Goal: Information Seeking & Learning: Find specific page/section

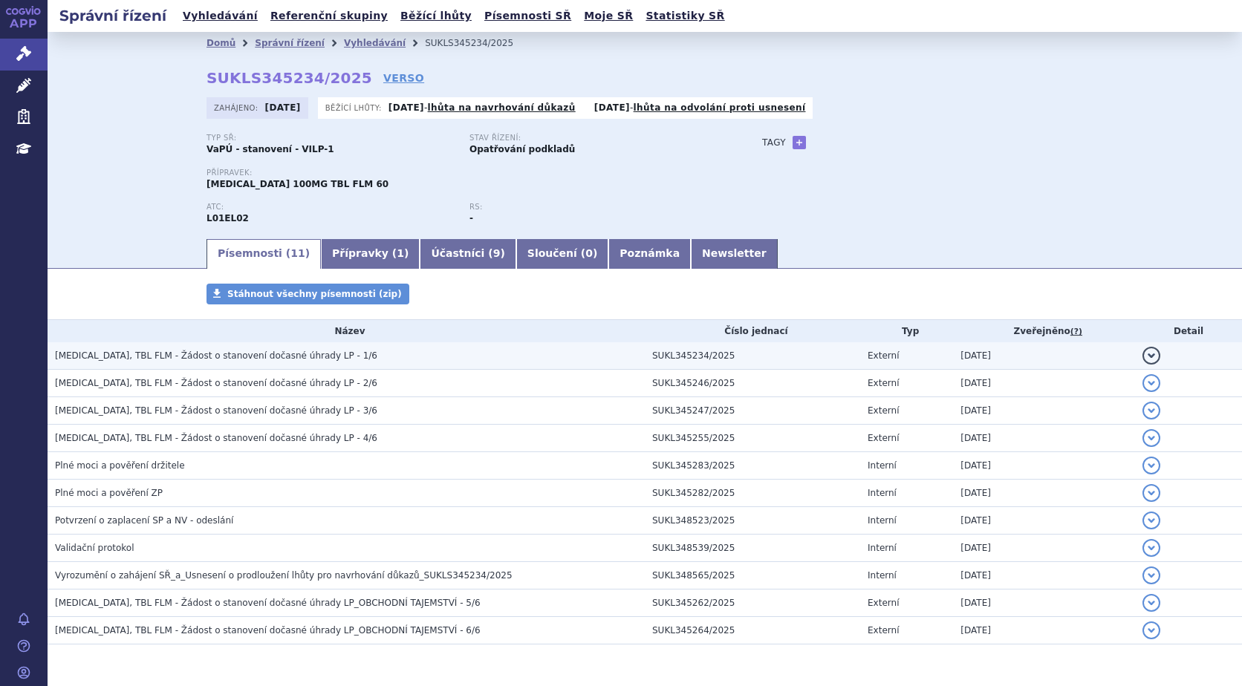
click at [272, 353] on span "CALQUENCE, TBL FLM - Žádost o stanovení dočasné úhrady LP - 1/6" at bounding box center [216, 356] width 322 height 10
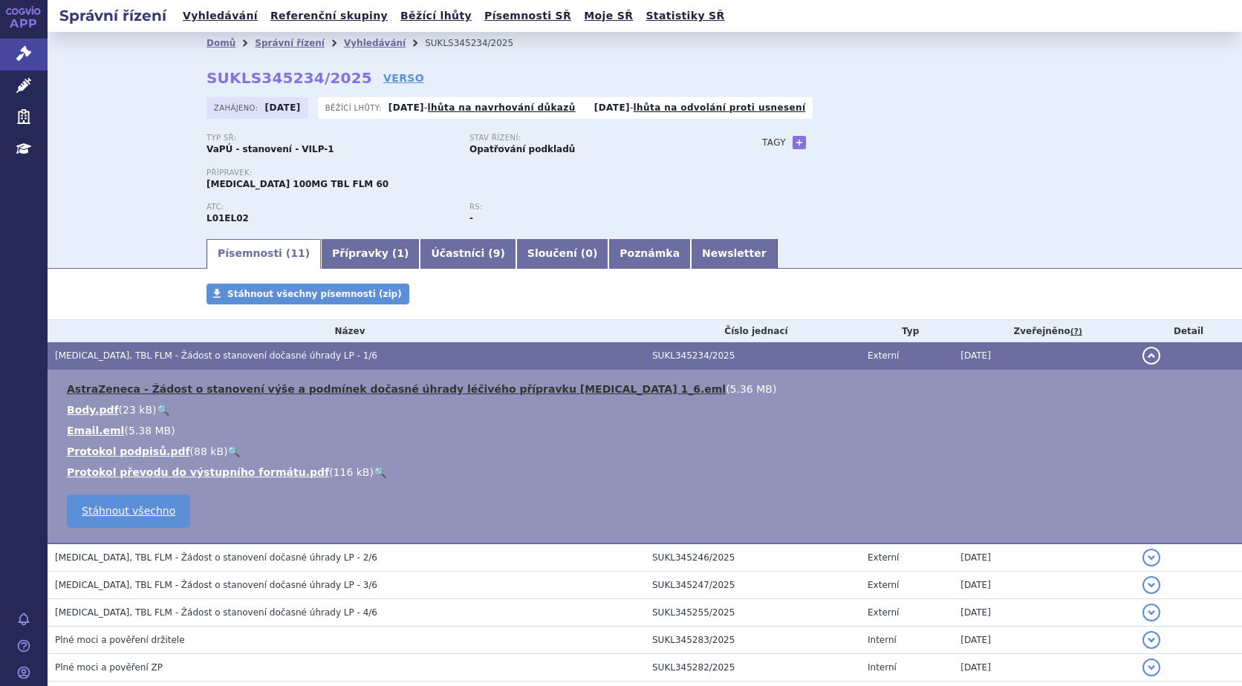
click at [178, 388] on link "AstraZeneca - Žádost o stanovení výše a podmínek dočasné úhrady léčivého přípra…" at bounding box center [396, 389] width 659 height 12
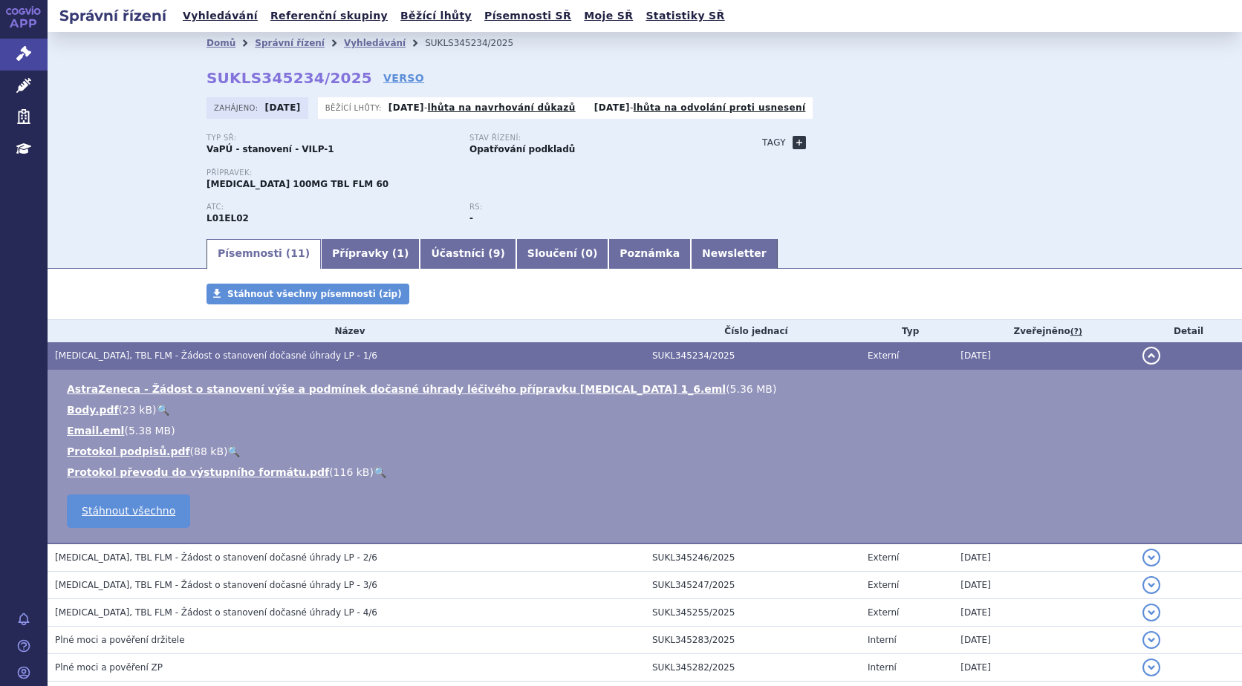
click at [798, 146] on link "+" at bounding box center [799, 142] width 13 height 13
click at [830, 140] on span at bounding box center [866, 142] width 107 height 19
type input "lymfom"
click at [934, 143] on button "Přidat" at bounding box center [942, 143] width 38 height 18
select select
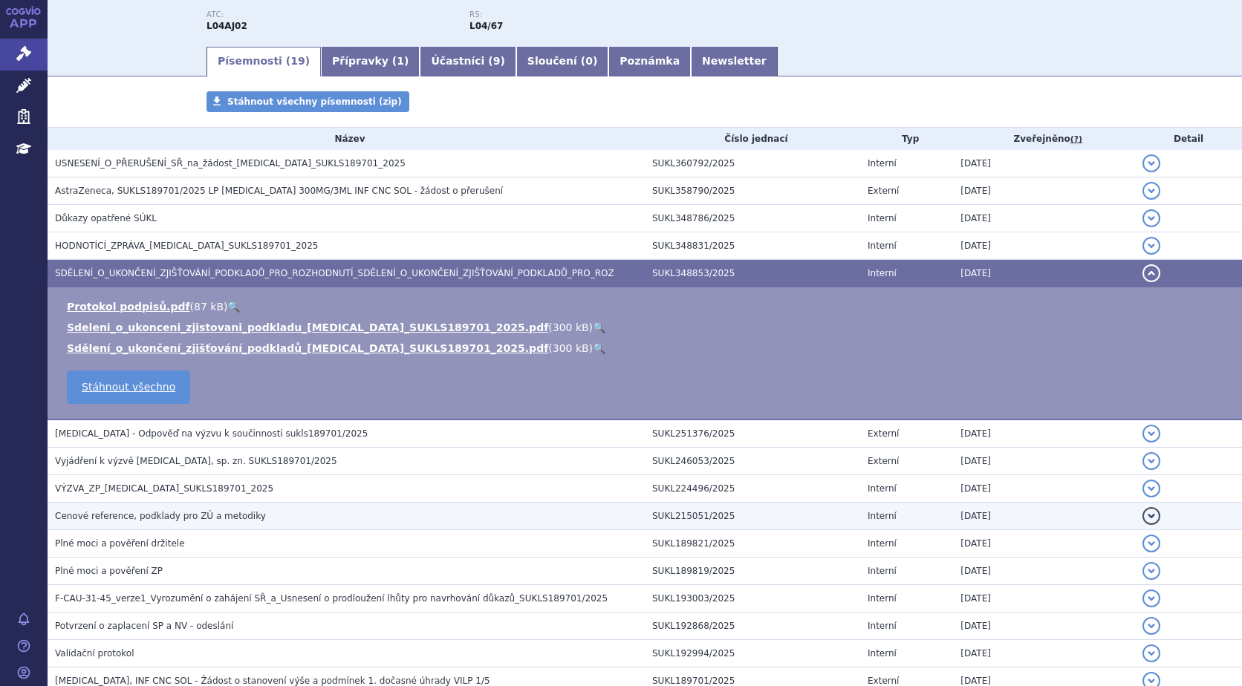
scroll to position [103, 0]
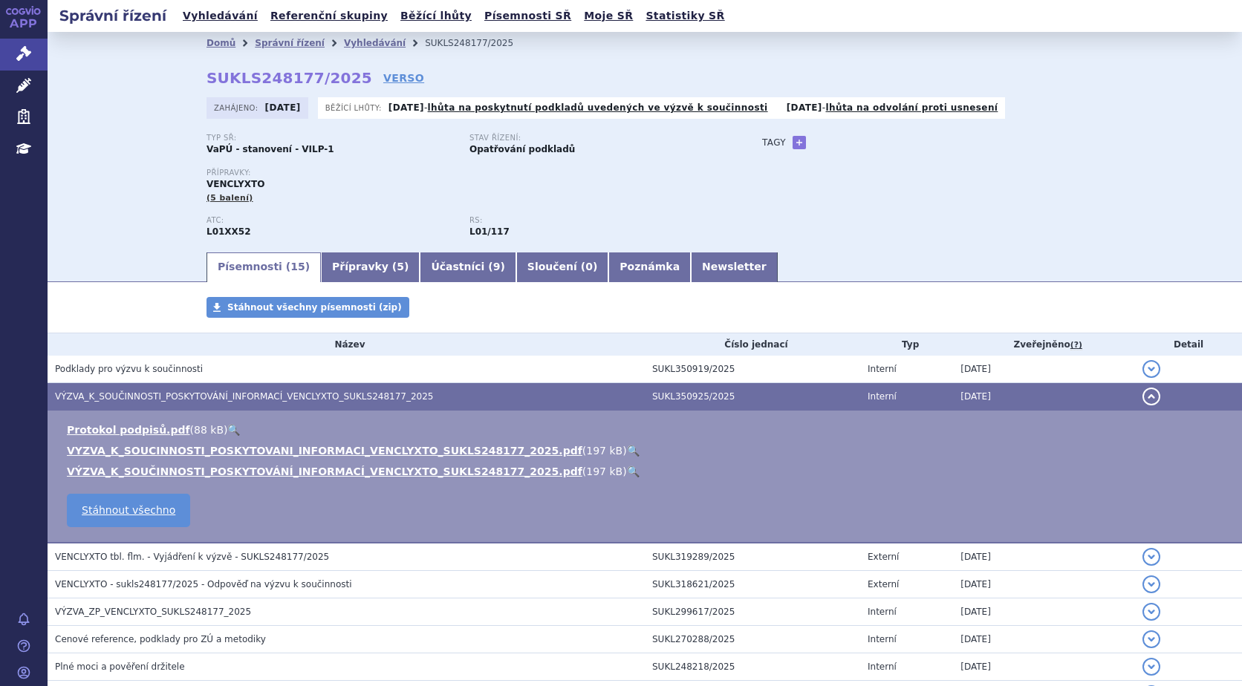
scroll to position [304, 0]
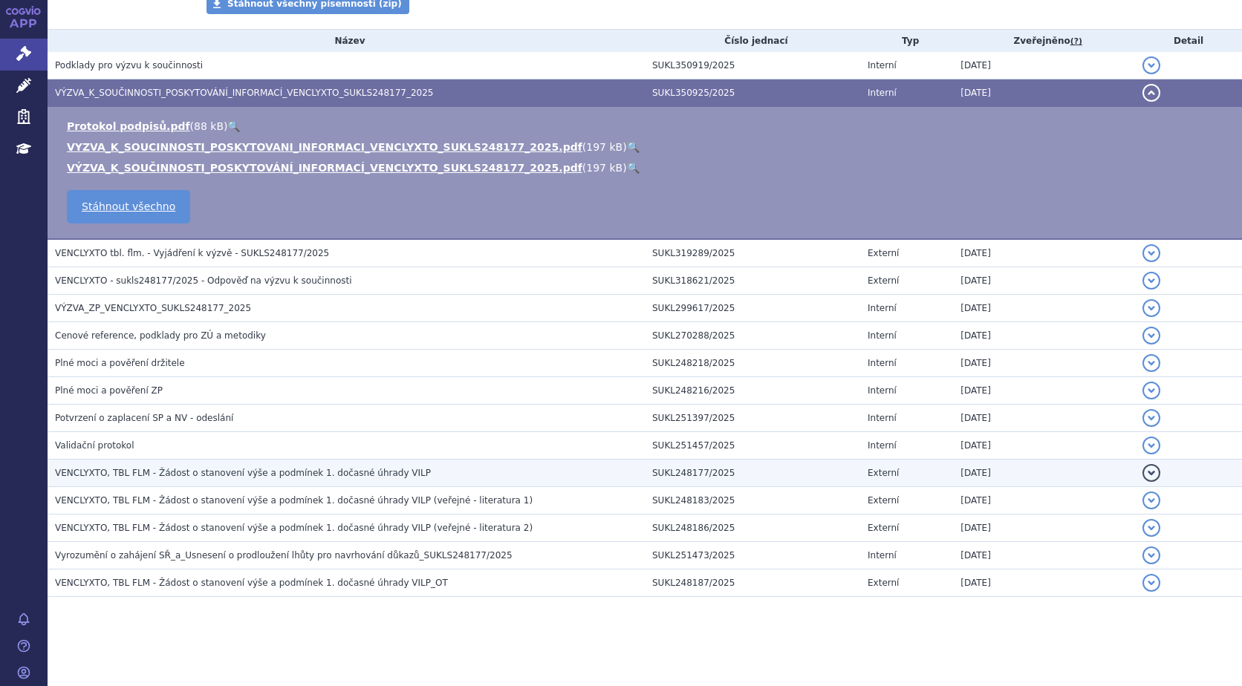
click at [163, 475] on span "VENCLYXTO, TBL FLM - Žádost o stanovení výše a podmínek 1. dočasné úhrady VILP" at bounding box center [243, 473] width 376 height 10
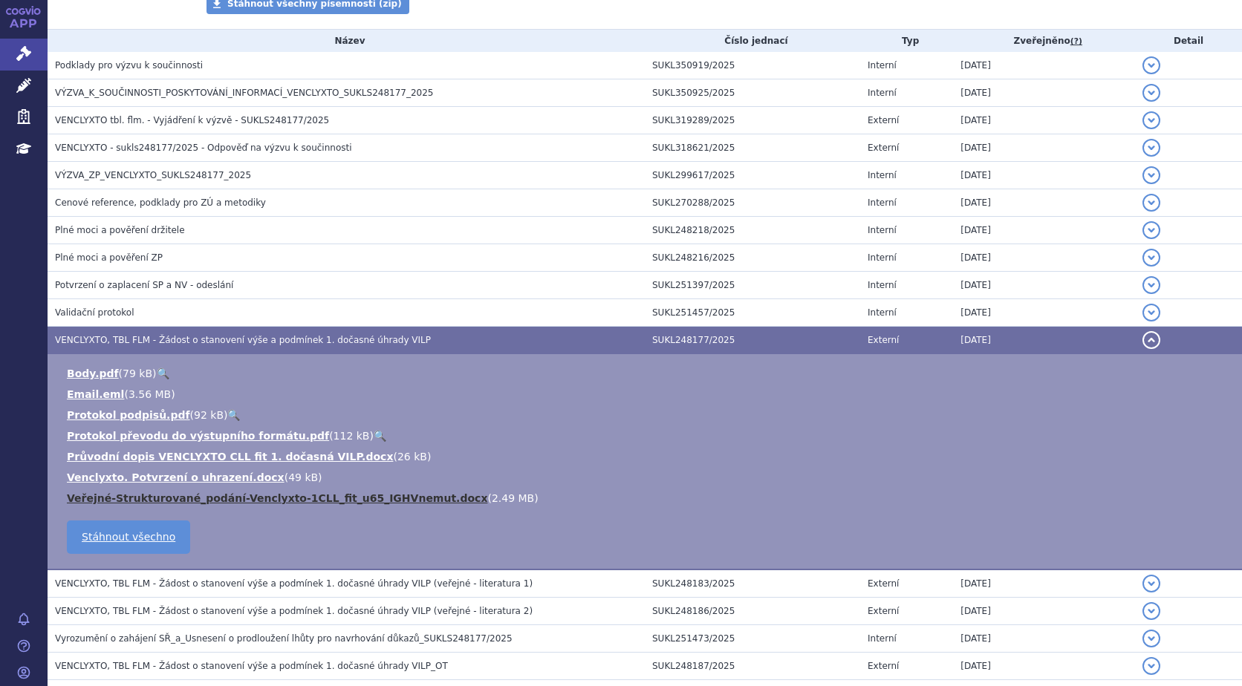
click at [215, 492] on link "Veřejné-Strukturované_podání-Venclyxto-1CLL_fit_u65_IGHVnemut.docx" at bounding box center [277, 498] width 420 height 12
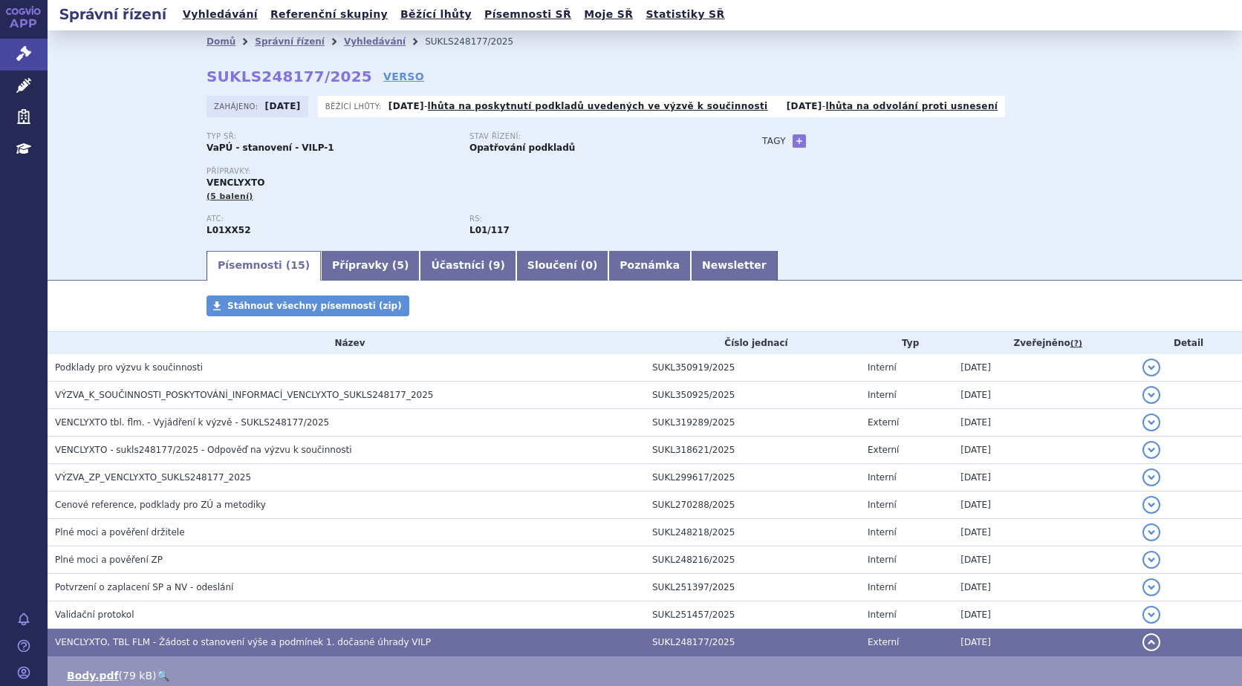
scroll to position [0, 0]
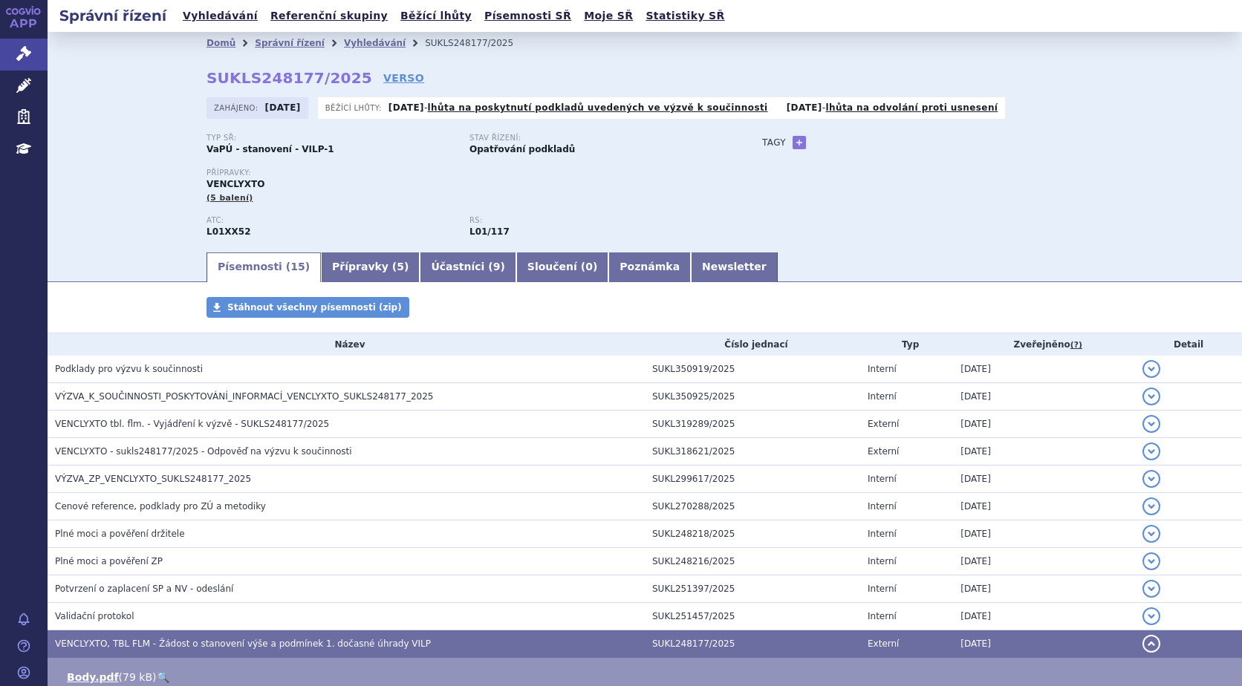
click at [779, 170] on div "Typ SŘ: VaPÚ - stanovení - VILP-1 Stav řízení: Opatřování podkladů Přípravky: V…" at bounding box center [644, 192] width 876 height 117
click at [793, 143] on link "+" at bounding box center [799, 142] width 13 height 13
click at [837, 135] on span at bounding box center [866, 142] width 107 height 19
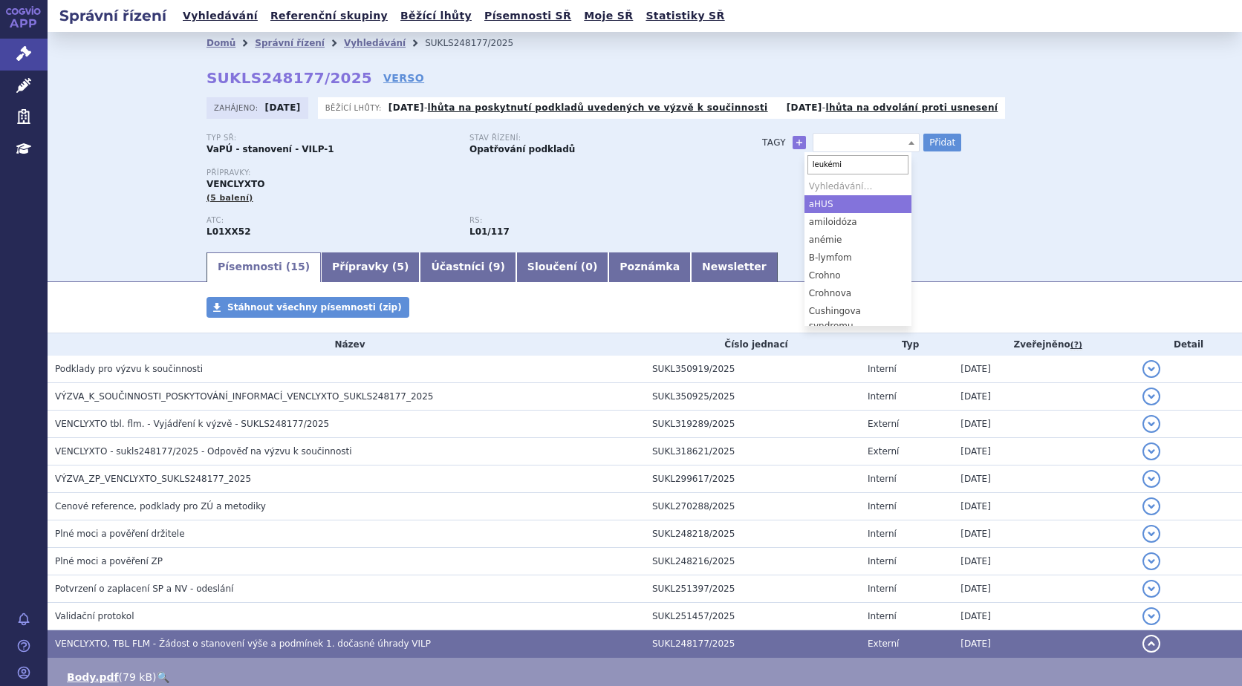
type input "leukémie"
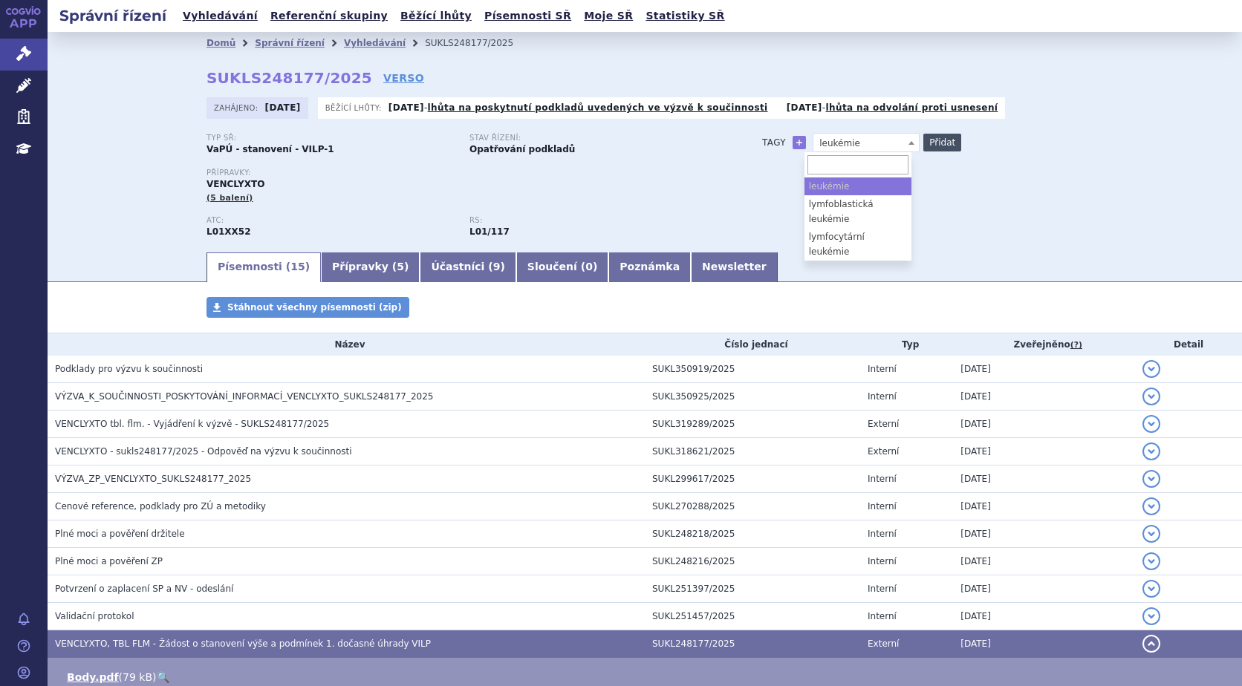
click at [937, 145] on button "Přidat" at bounding box center [942, 143] width 38 height 18
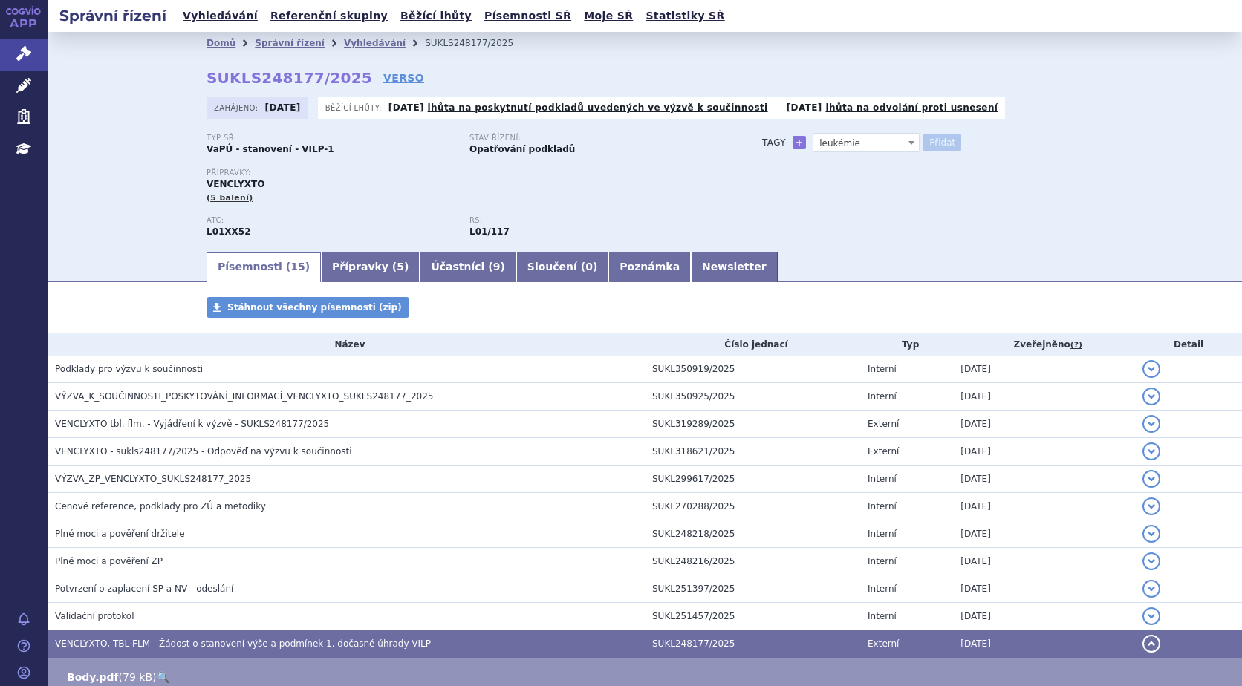
select select
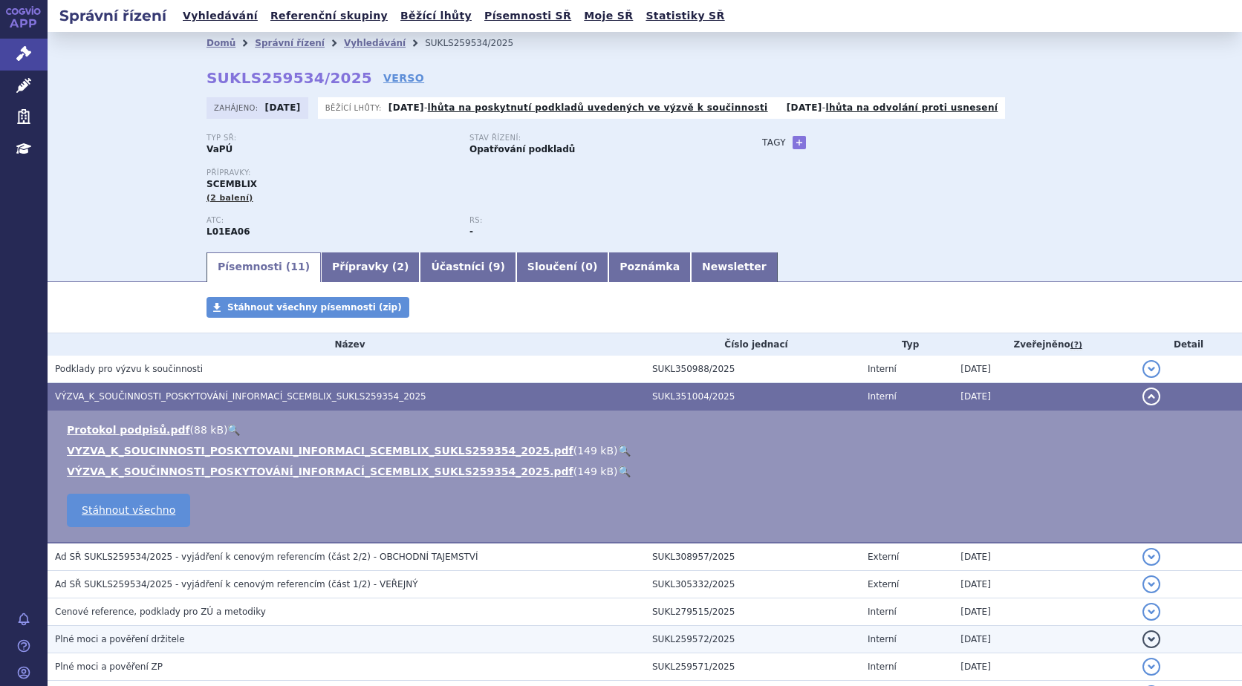
scroll to position [194, 0]
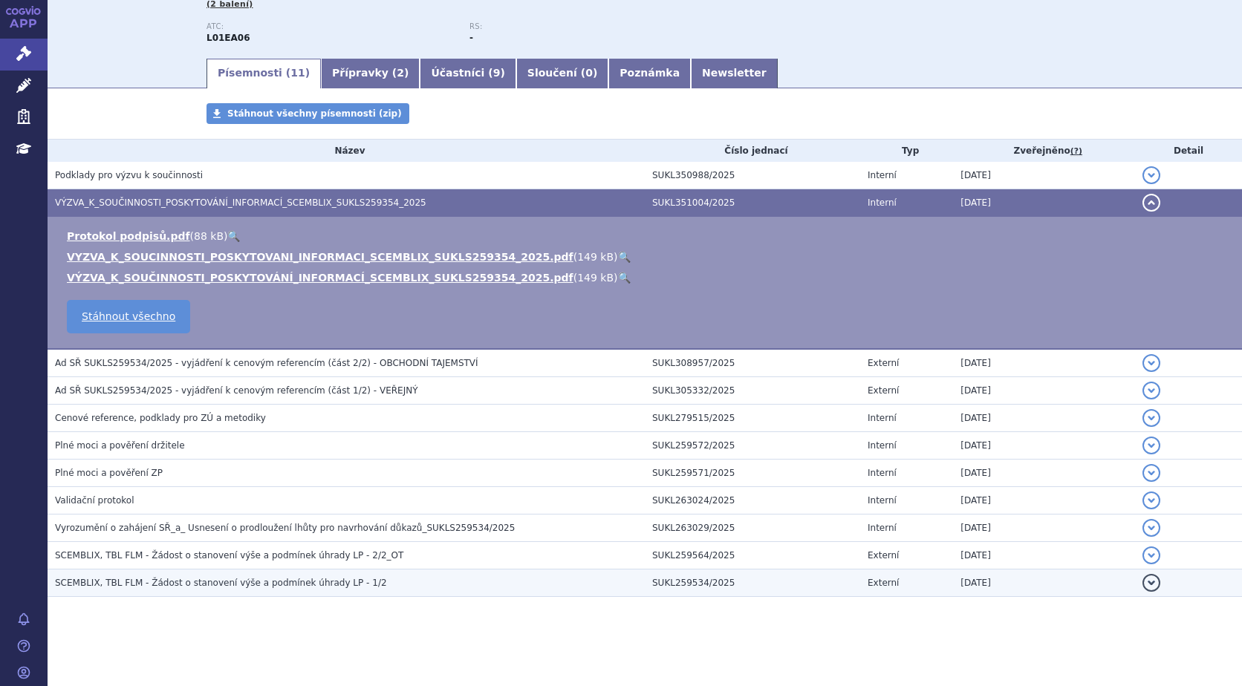
click at [293, 591] on td "SCEMBLIX, TBL FLM - Žádost o stanovení výše a podmínek úhrady LP - 1/2" at bounding box center [346, 583] width 597 height 27
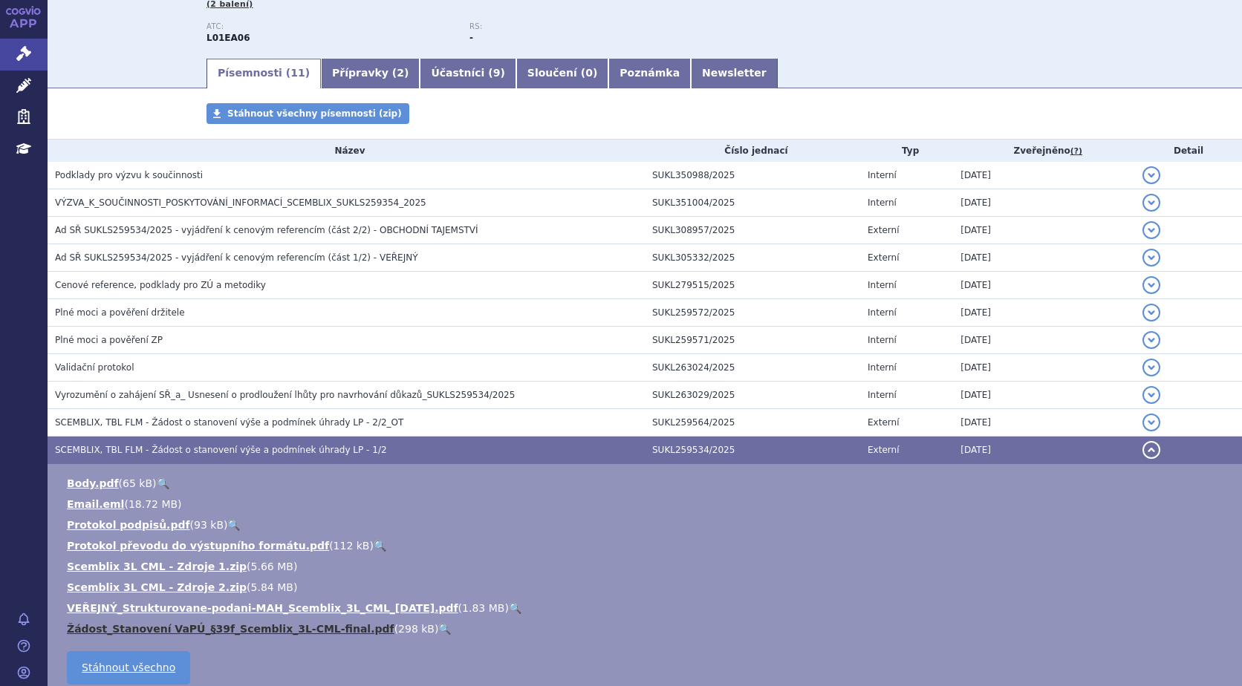
click at [180, 627] on link "Žádost_Stanovení VaPÚ_§39f_Scemblix_3L-CML-final.pdf" at bounding box center [231, 629] width 328 height 12
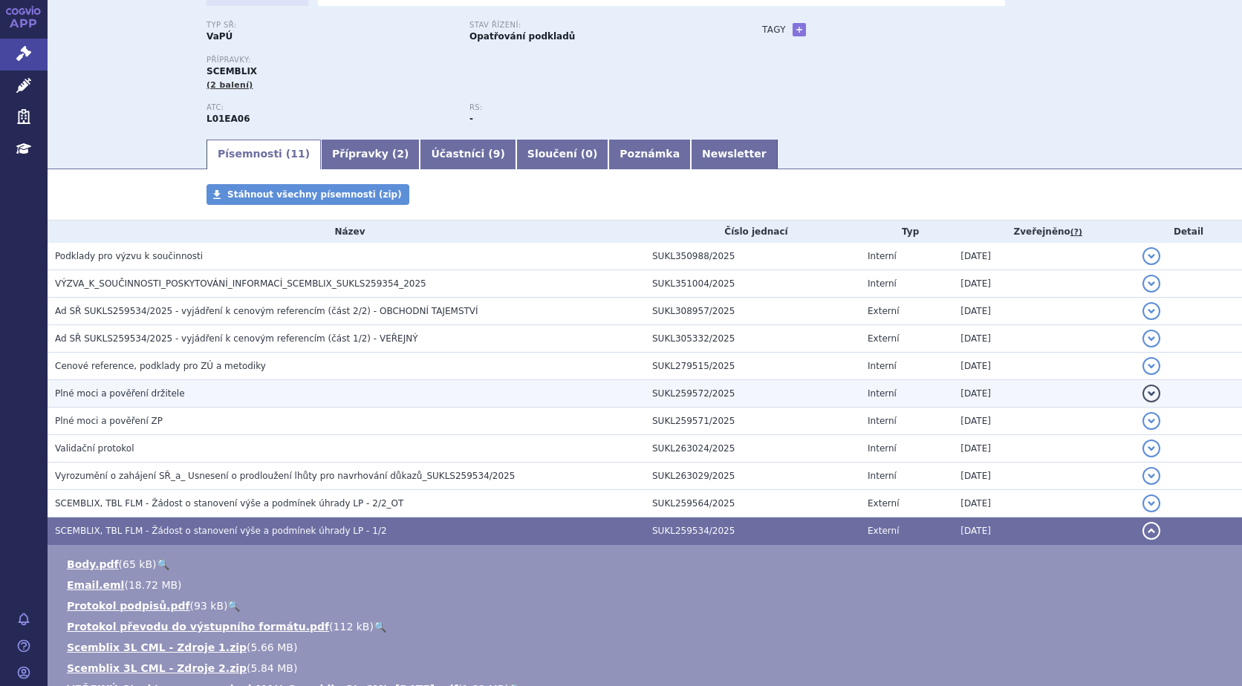
scroll to position [0, 0]
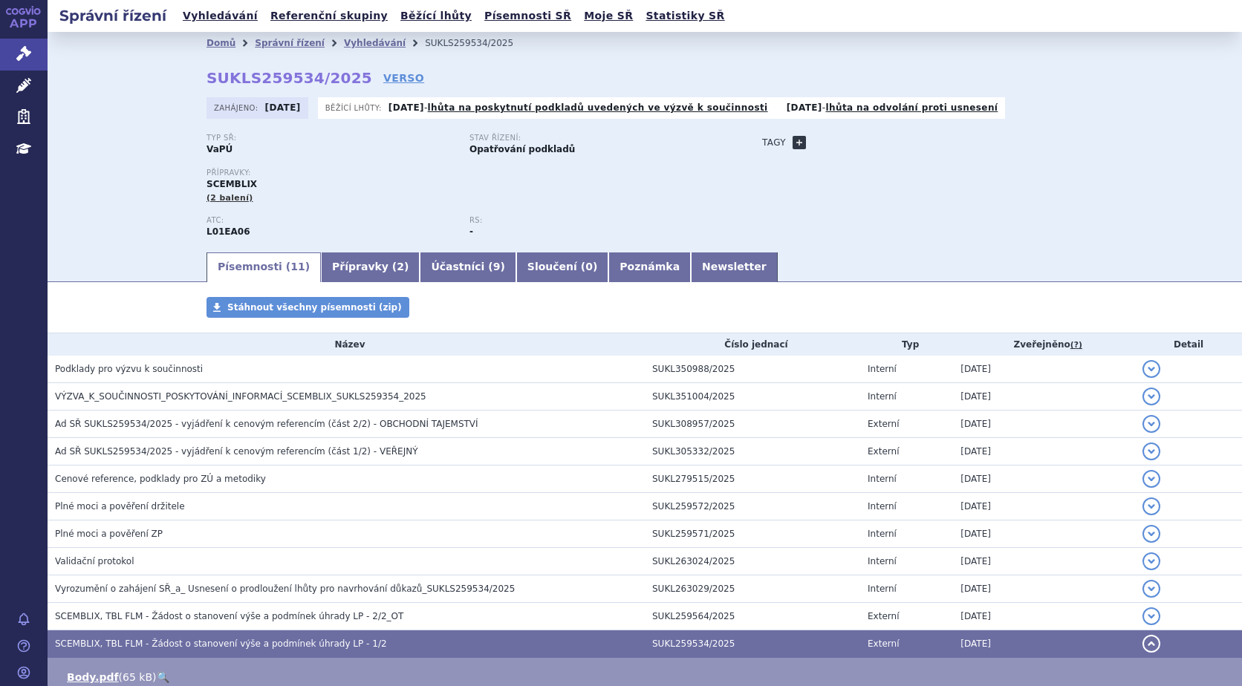
click at [793, 145] on link "+" at bounding box center [799, 142] width 13 height 13
click at [844, 140] on span at bounding box center [866, 142] width 107 height 19
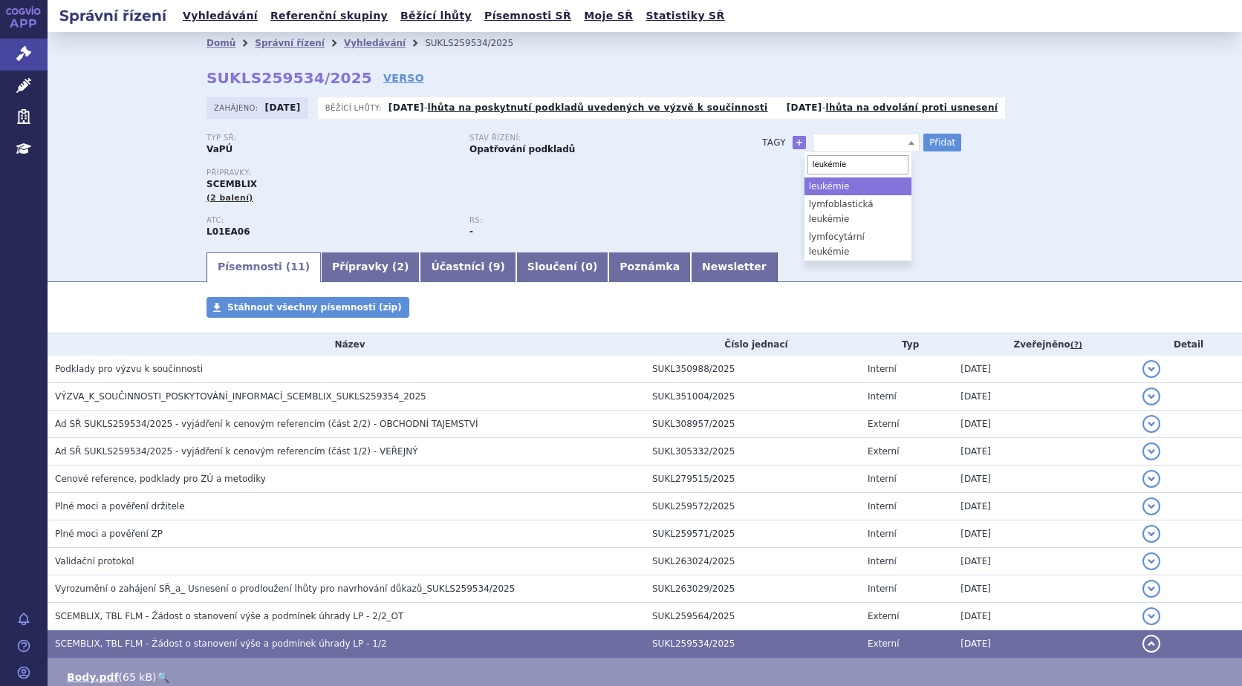
type input "leukémie"
drag, startPoint x: 827, startPoint y: 189, endPoint x: 834, endPoint y: 183, distance: 8.9
select select "leukémie"
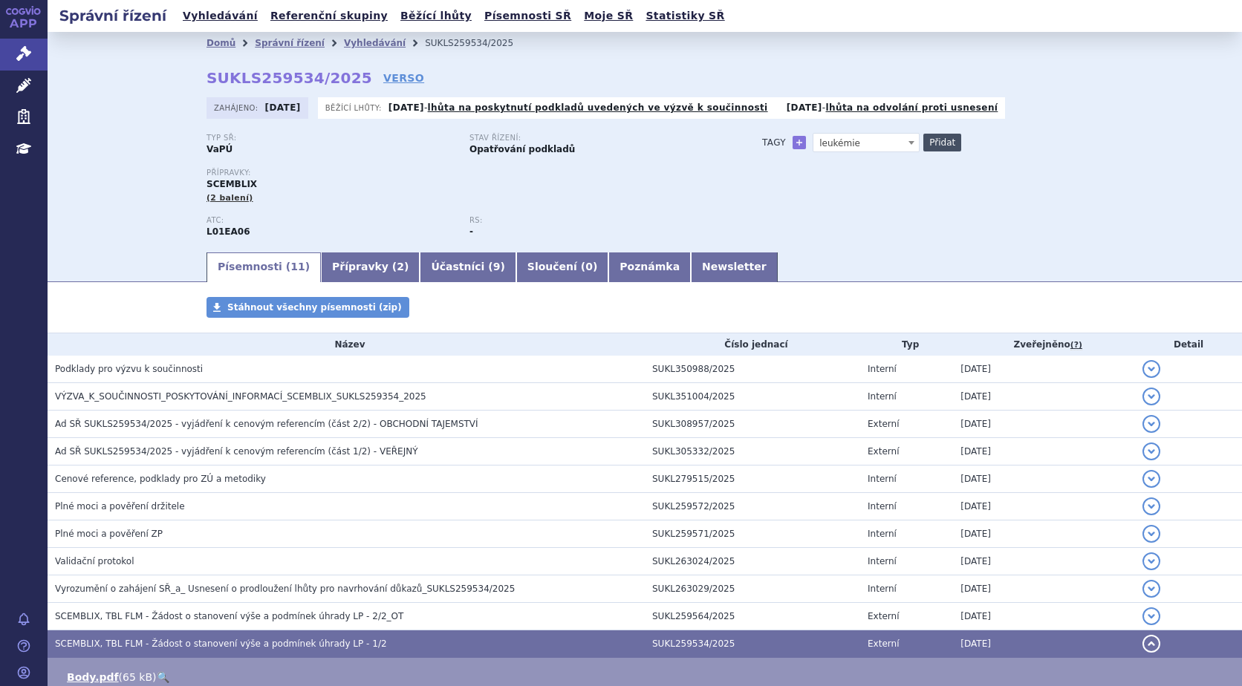
click at [931, 138] on button "Přidat" at bounding box center [942, 143] width 38 height 18
select select
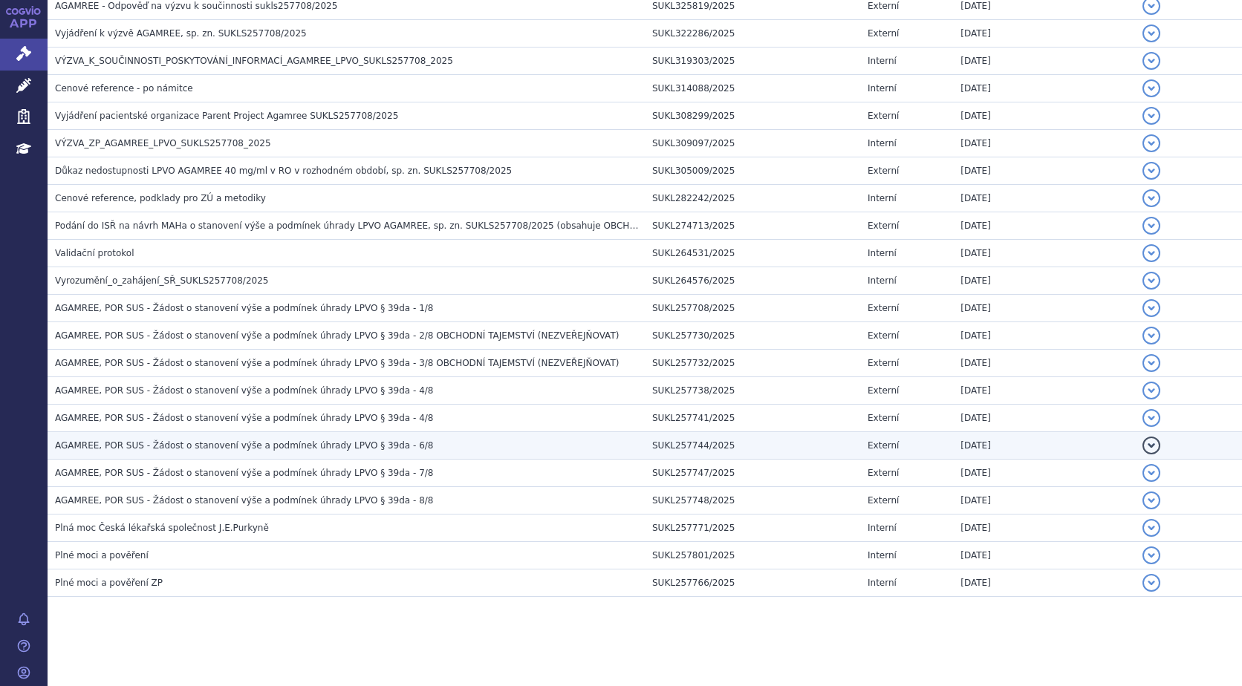
scroll to position [495, 0]
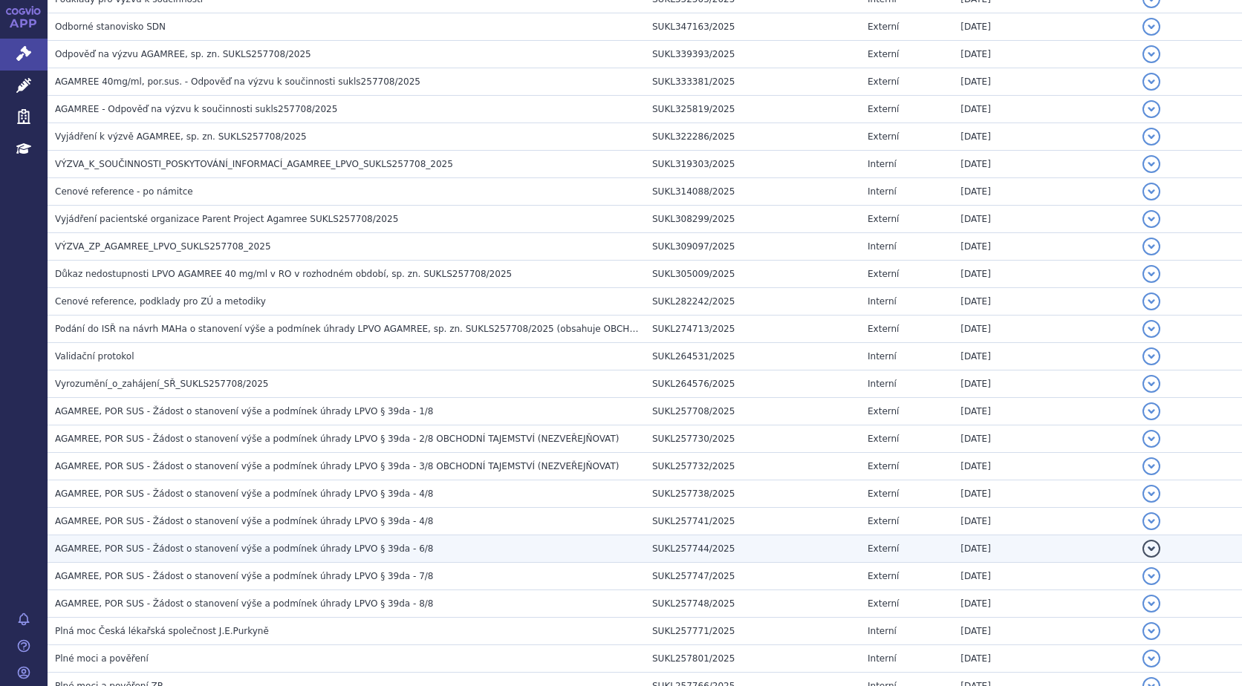
scroll to position [570, 0]
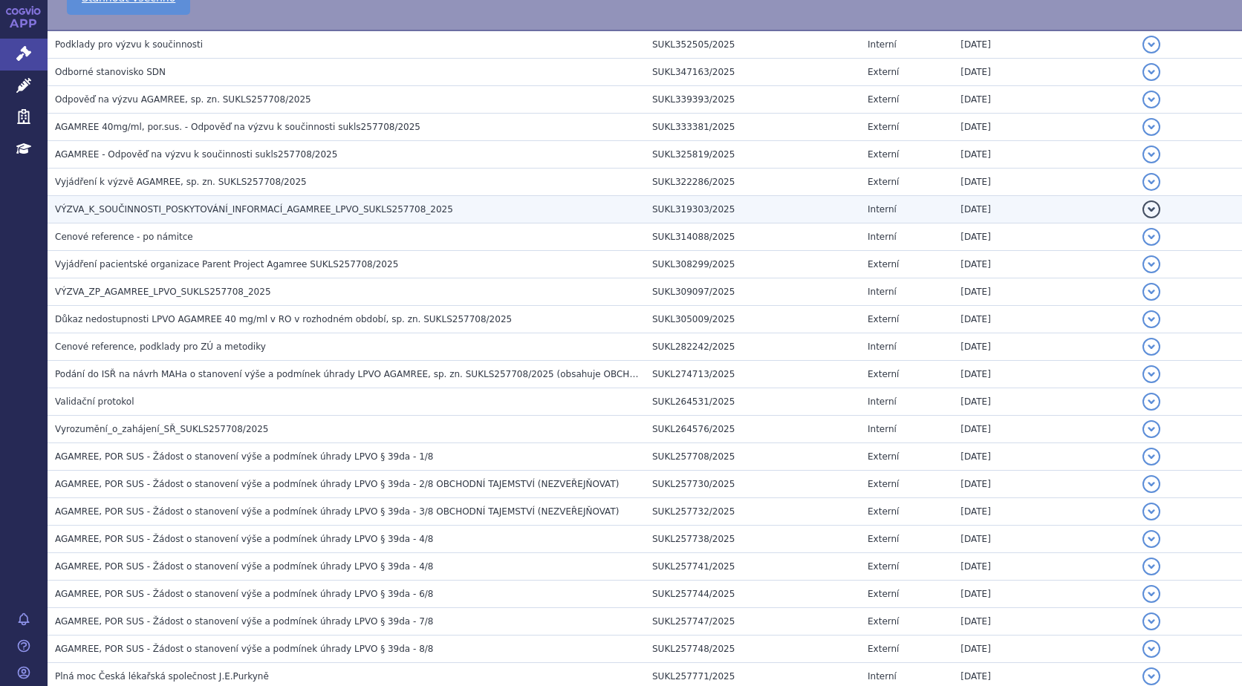
click at [176, 209] on span "VÝZVA_K_SOUČINNOSTI_POSKYTOVÁNÍ_INFORMACÍ_AGAMREE_LPVO_SUKLS257708_2025" at bounding box center [254, 209] width 398 height 10
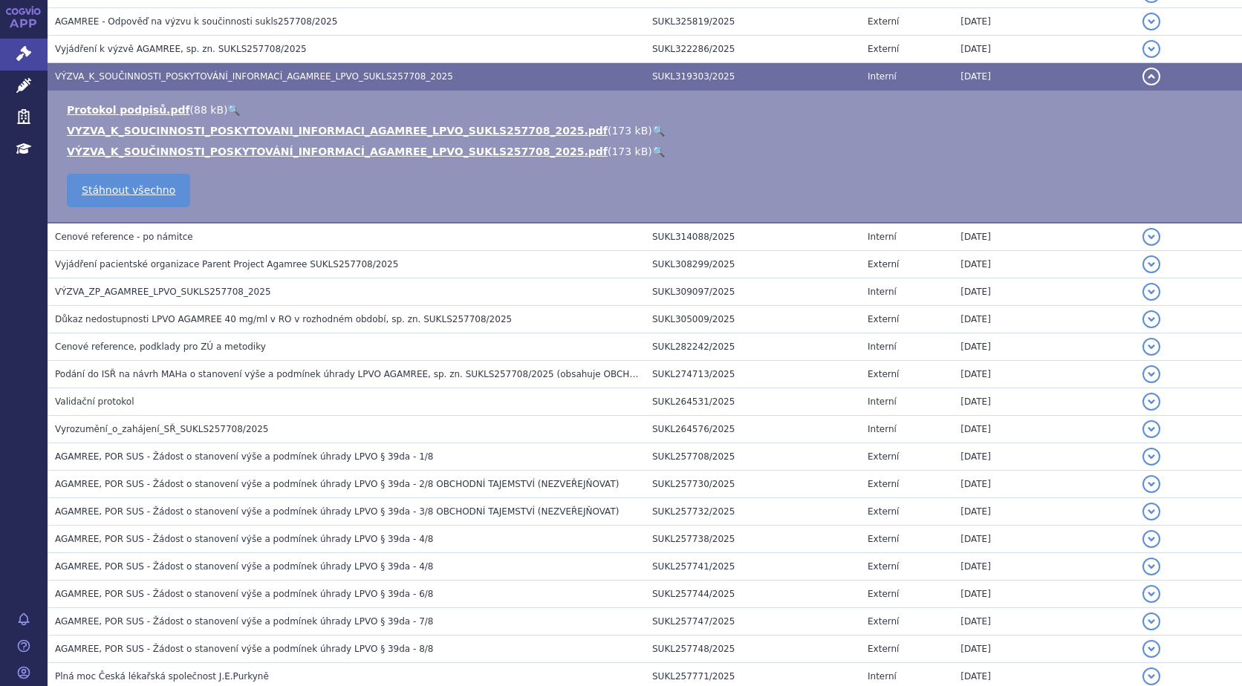
scroll to position [437, 0]
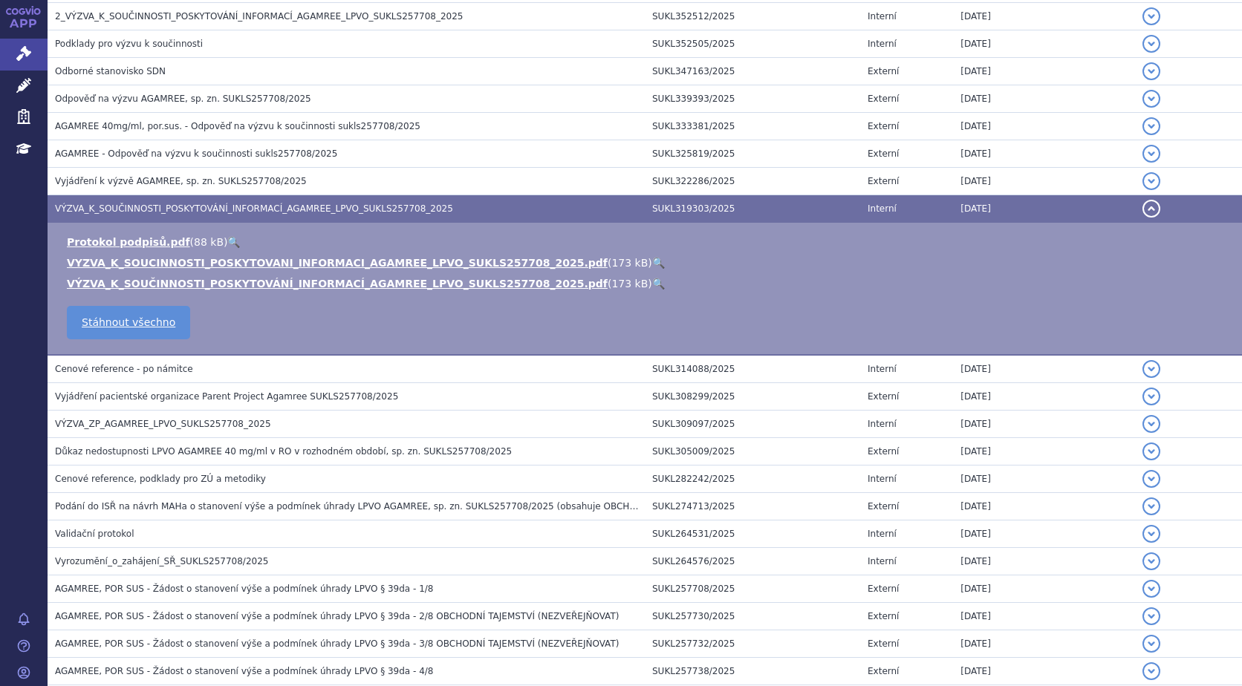
click at [652, 266] on link "🔍" at bounding box center [658, 263] width 13 height 12
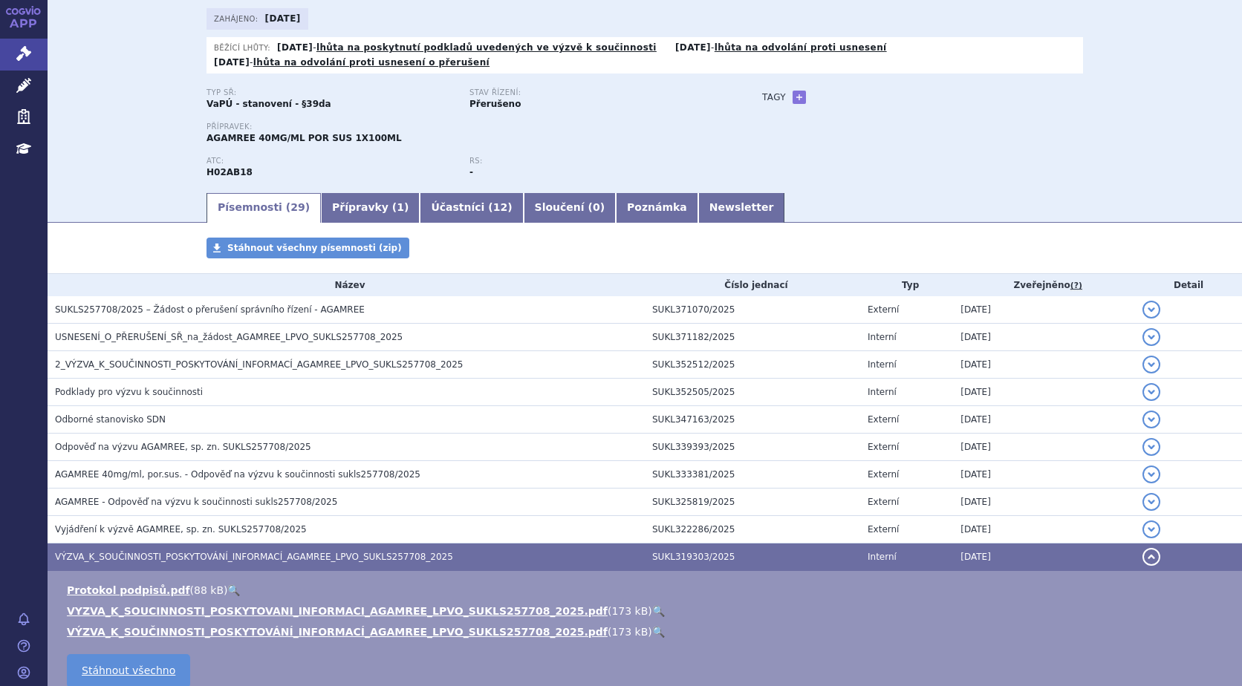
scroll to position [66, 0]
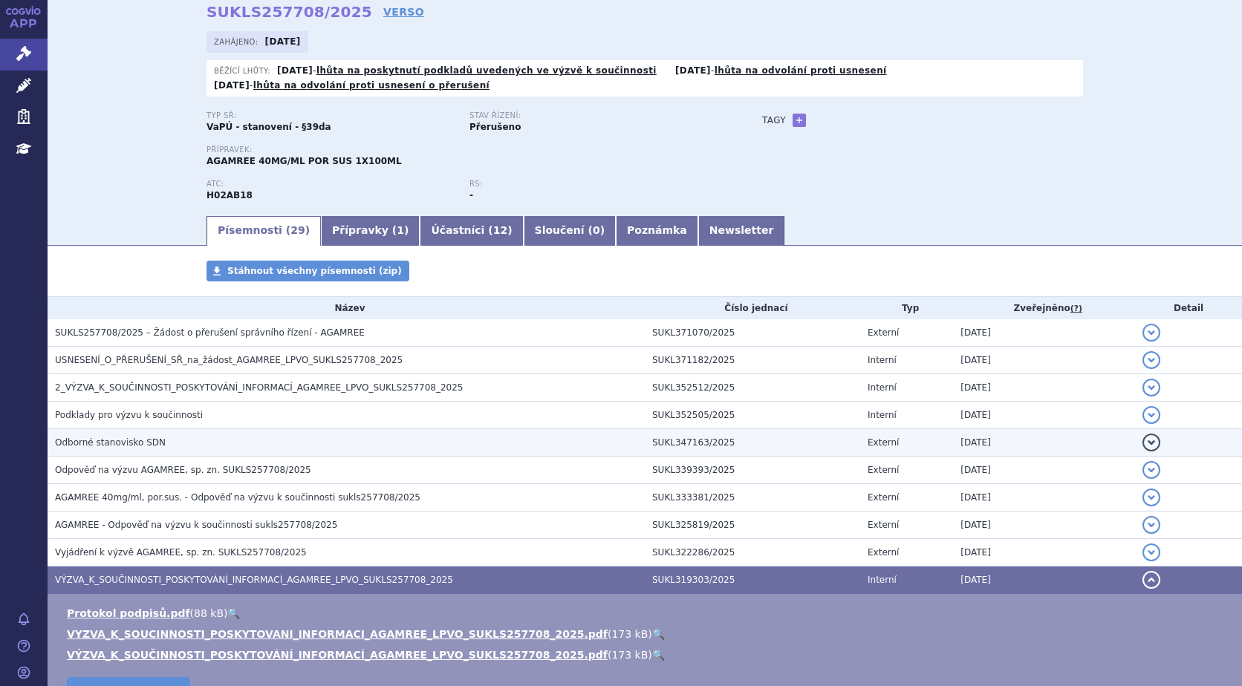
click at [137, 446] on span "Odborné stanovisko SDN" at bounding box center [110, 442] width 111 height 10
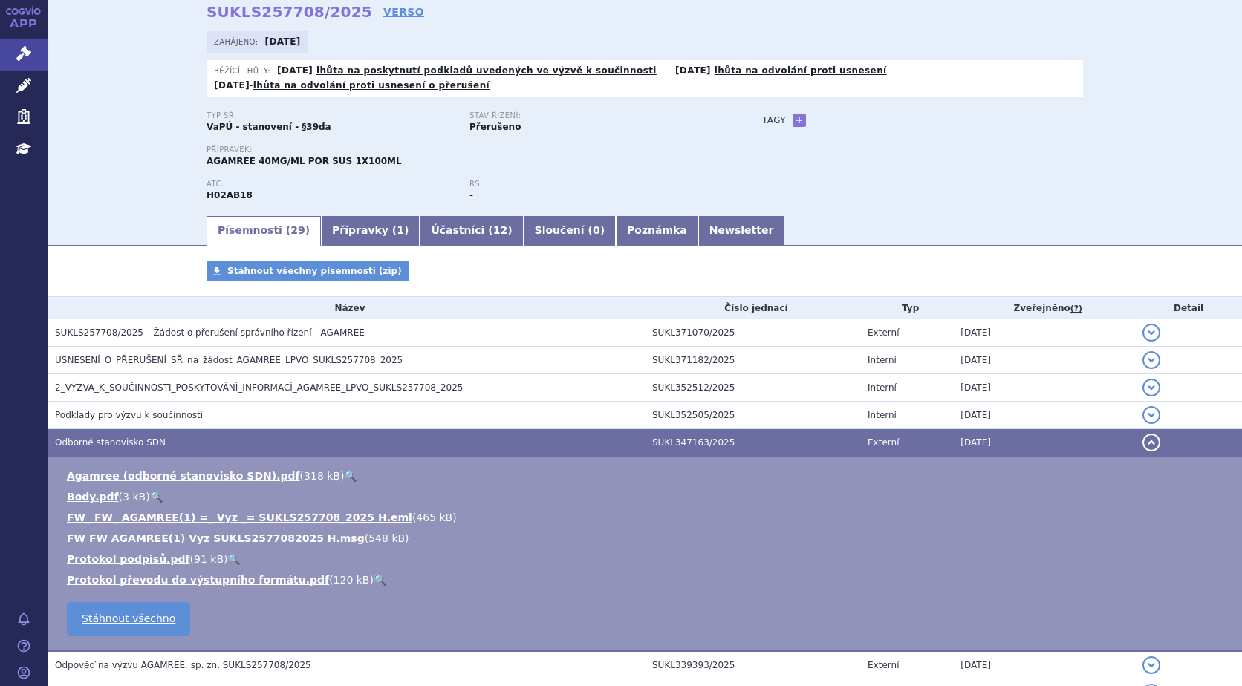
click at [344, 472] on link "🔍" at bounding box center [350, 476] width 13 height 12
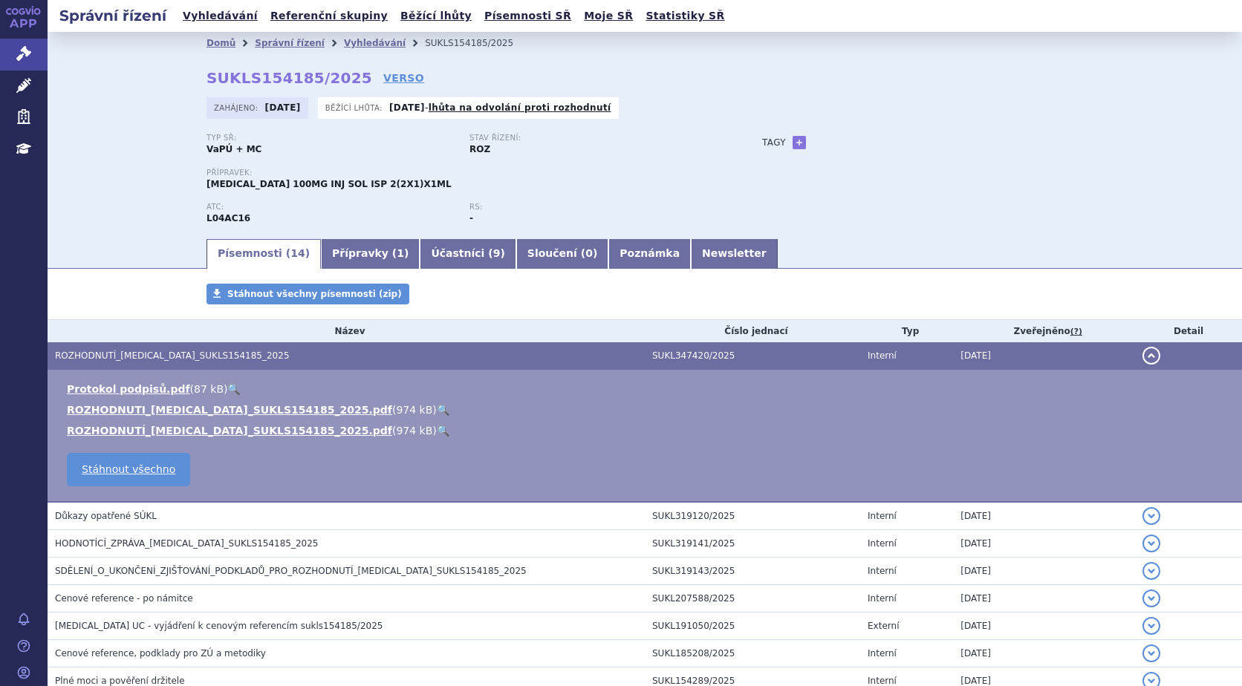
scroll to position [263, 0]
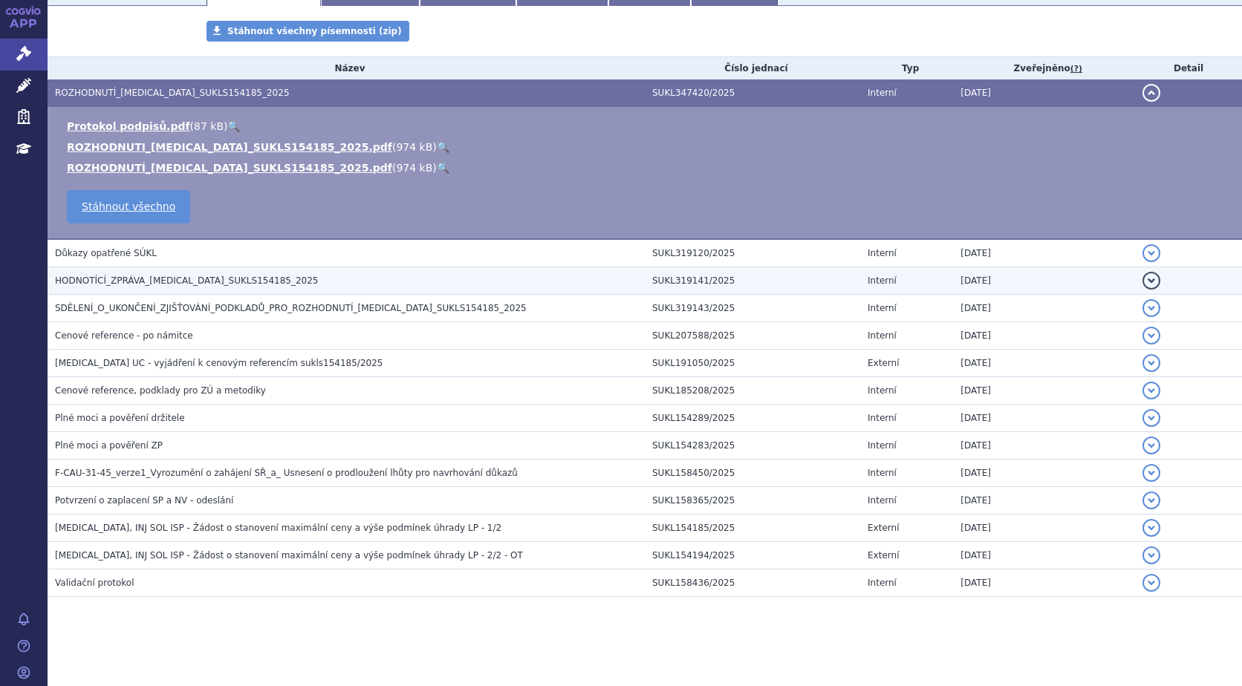
click at [242, 280] on span "HODNOTÍCÍ_ZPRÁVA_[MEDICAL_DATA]_SUKLS154185_2025" at bounding box center [187, 281] width 264 height 10
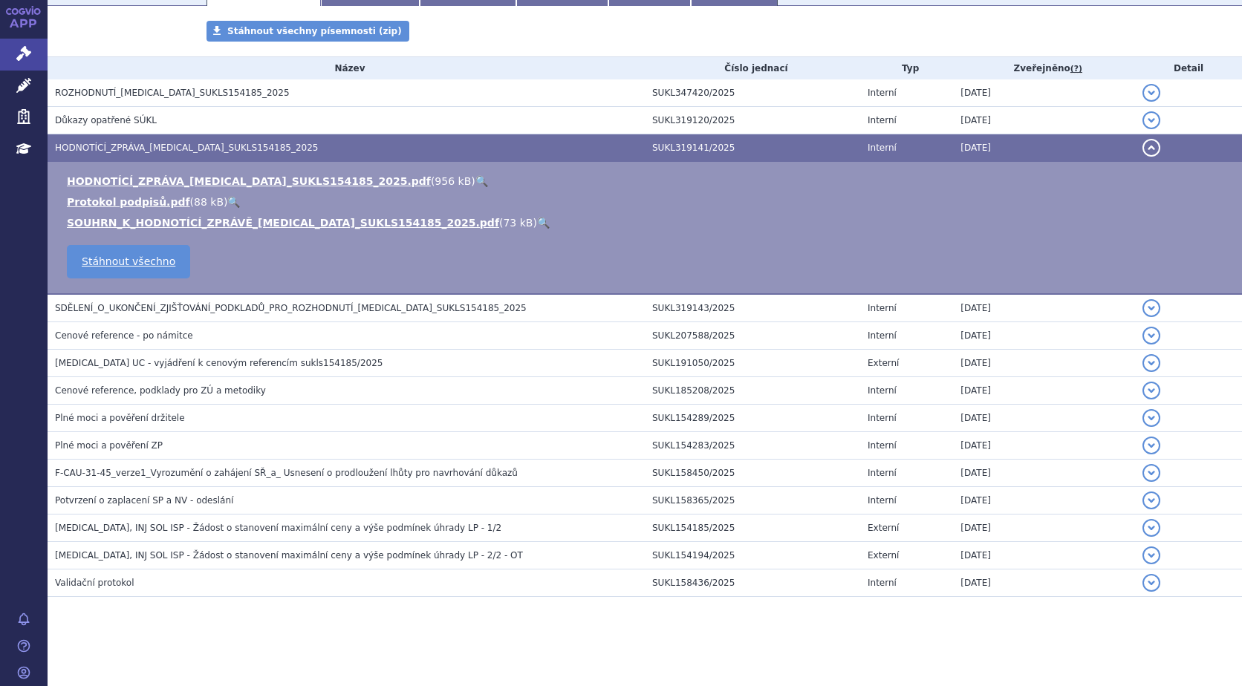
click at [475, 182] on link "🔍" at bounding box center [481, 181] width 13 height 12
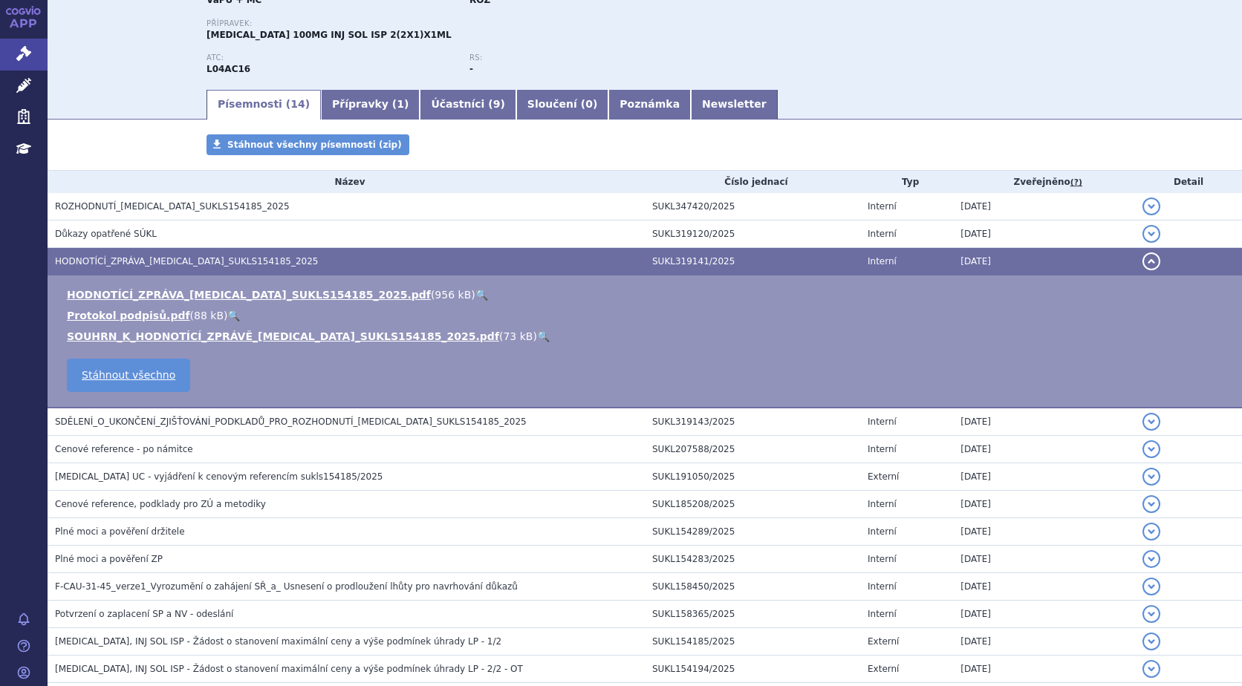
scroll to position [0, 0]
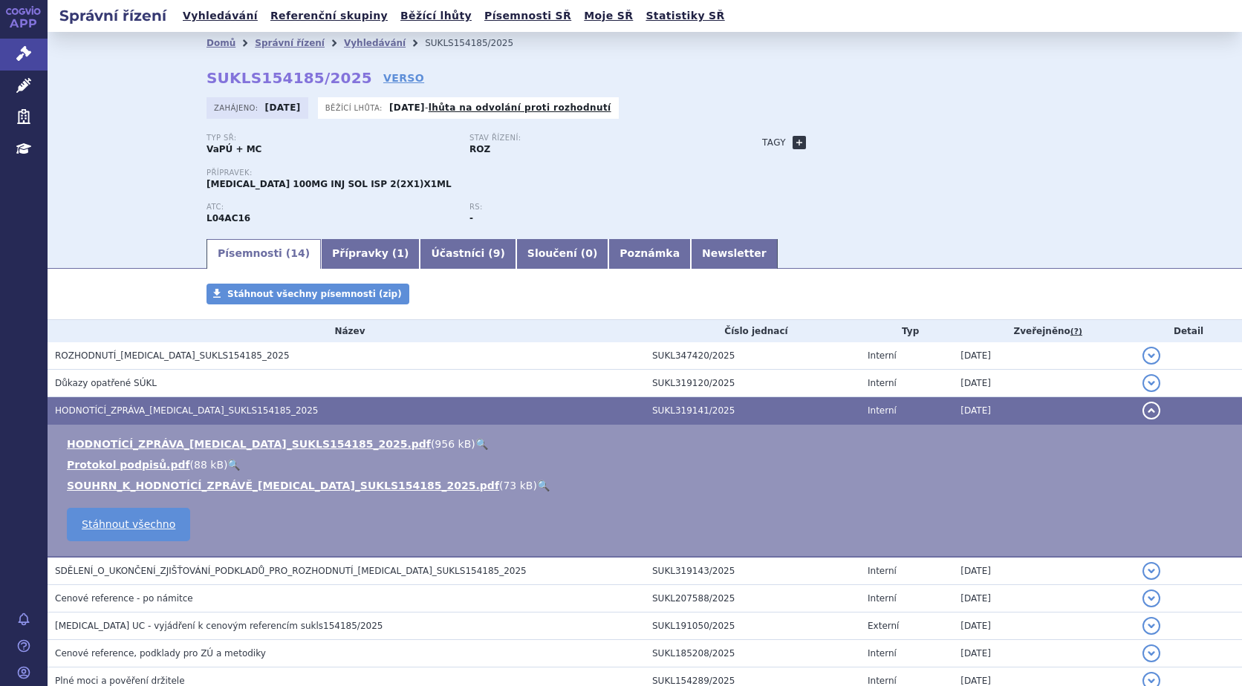
click at [793, 138] on link "+" at bounding box center [799, 142] width 13 height 13
click at [841, 142] on span at bounding box center [866, 142] width 107 height 19
type input "u"
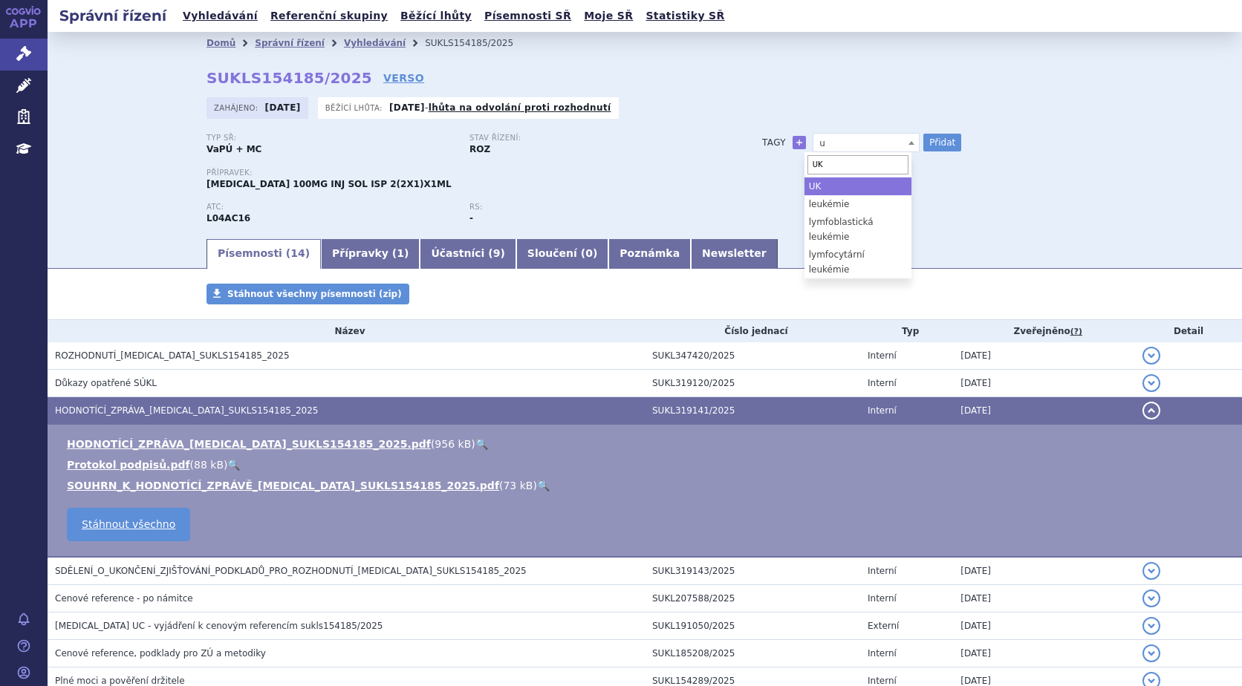
type input "UK"
select select "UK"
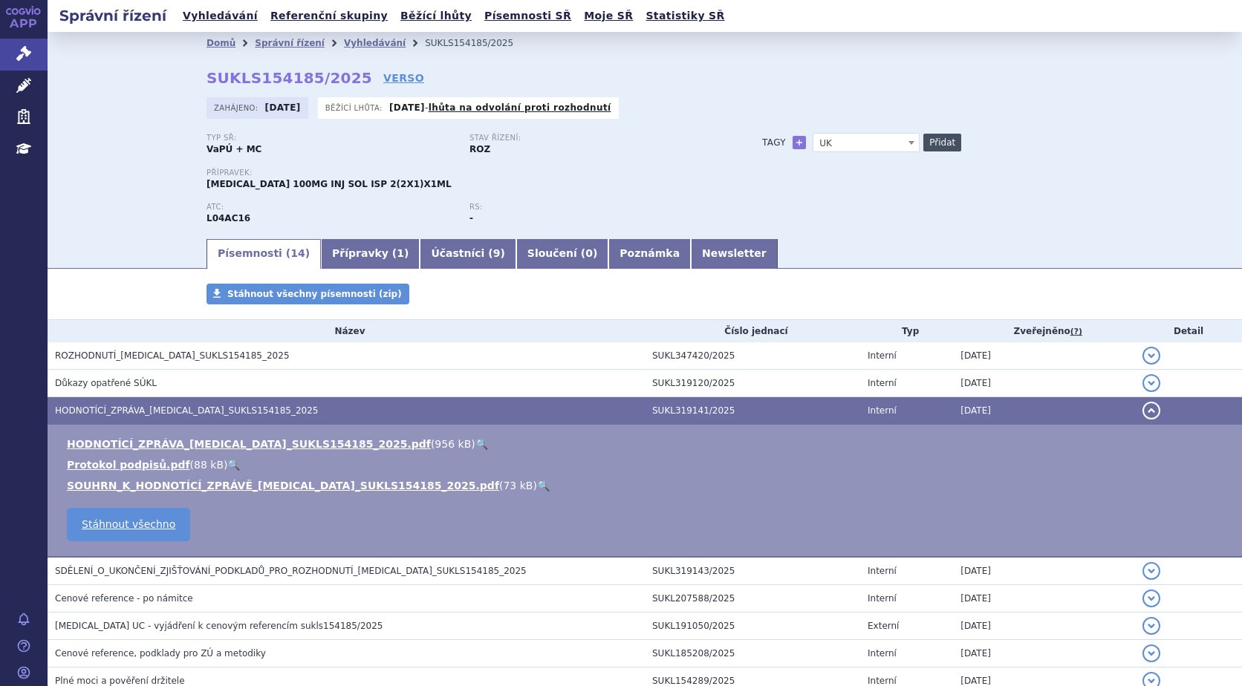
click at [929, 143] on button "Přidat" at bounding box center [942, 143] width 38 height 18
select select
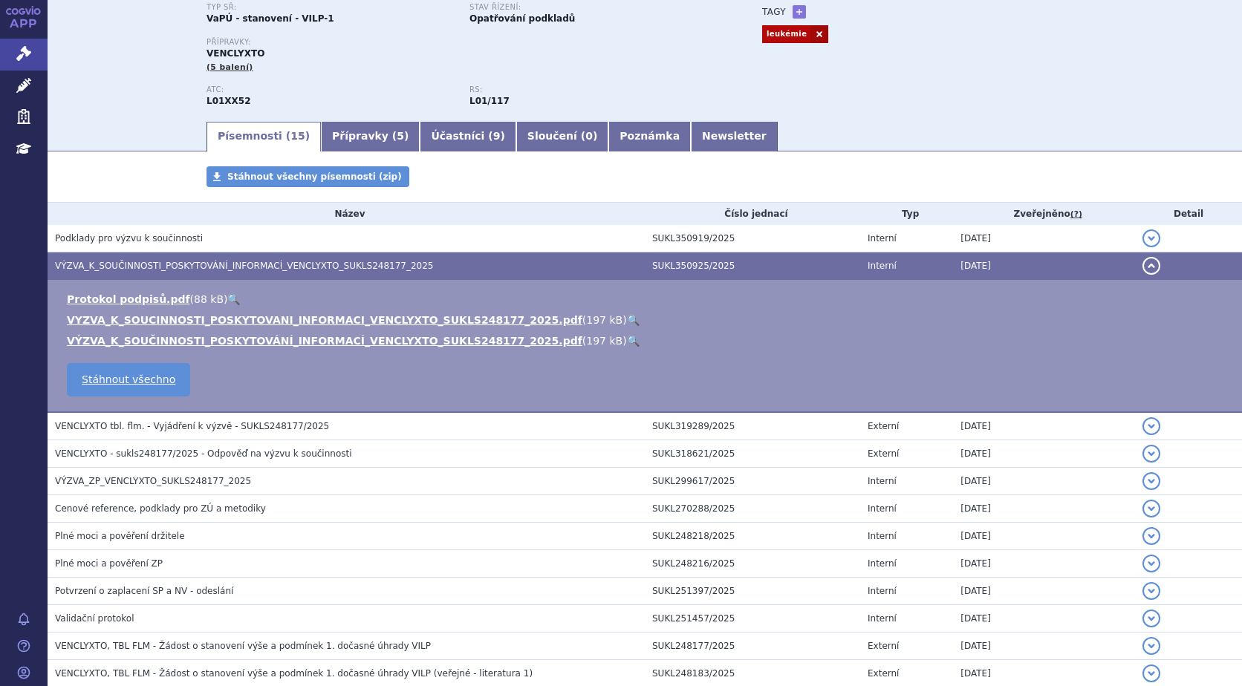
scroll to position [81, 0]
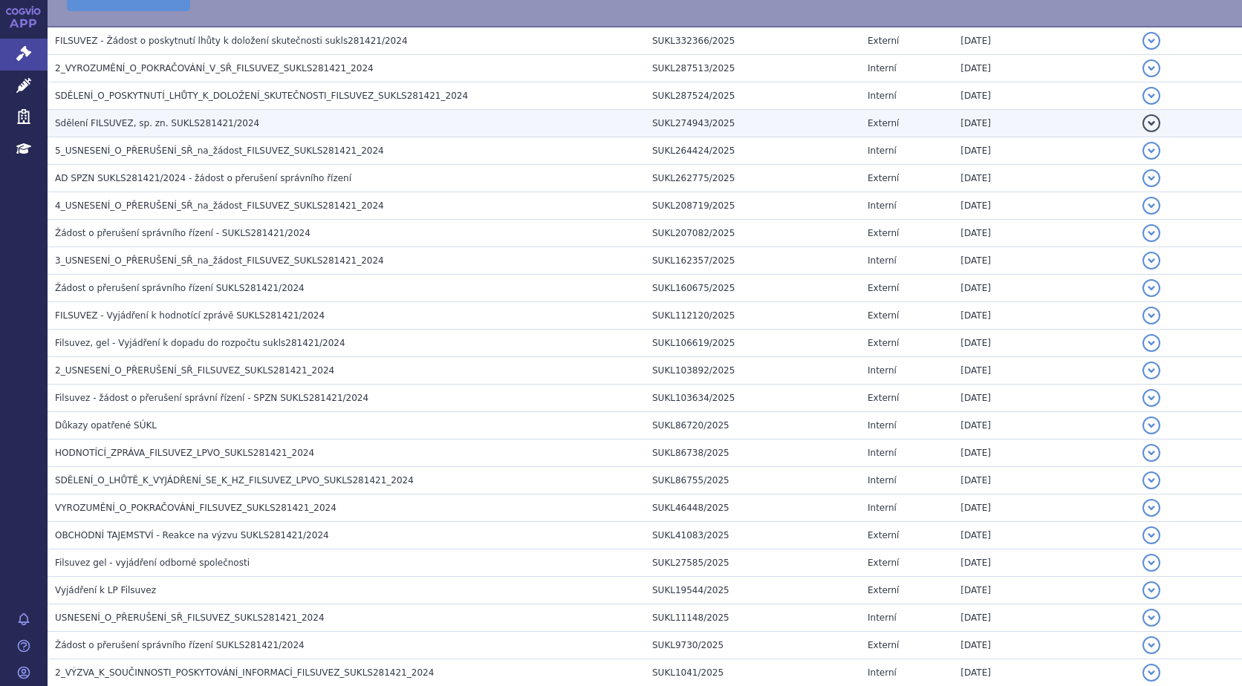
scroll to position [532, 0]
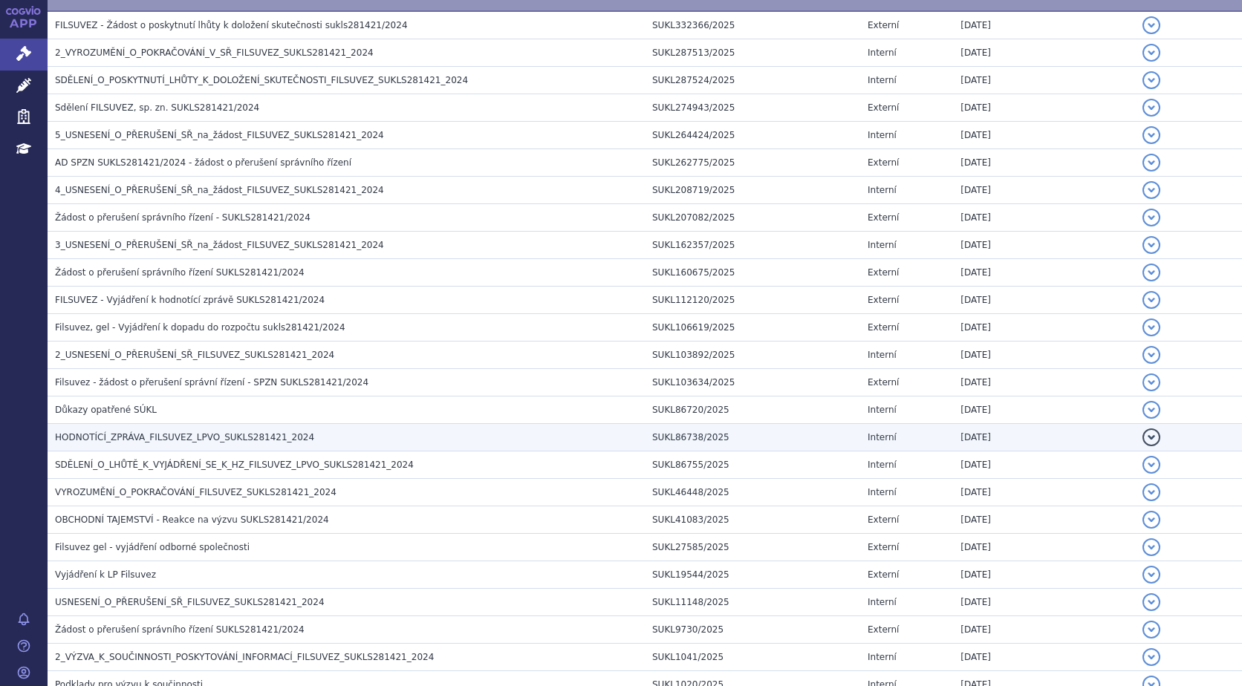
click at [232, 429] on td "HODNOTÍCÍ_ZPRÁVA_FILSUVEZ_LPVO_SUKLS281421_2024" at bounding box center [346, 437] width 597 height 27
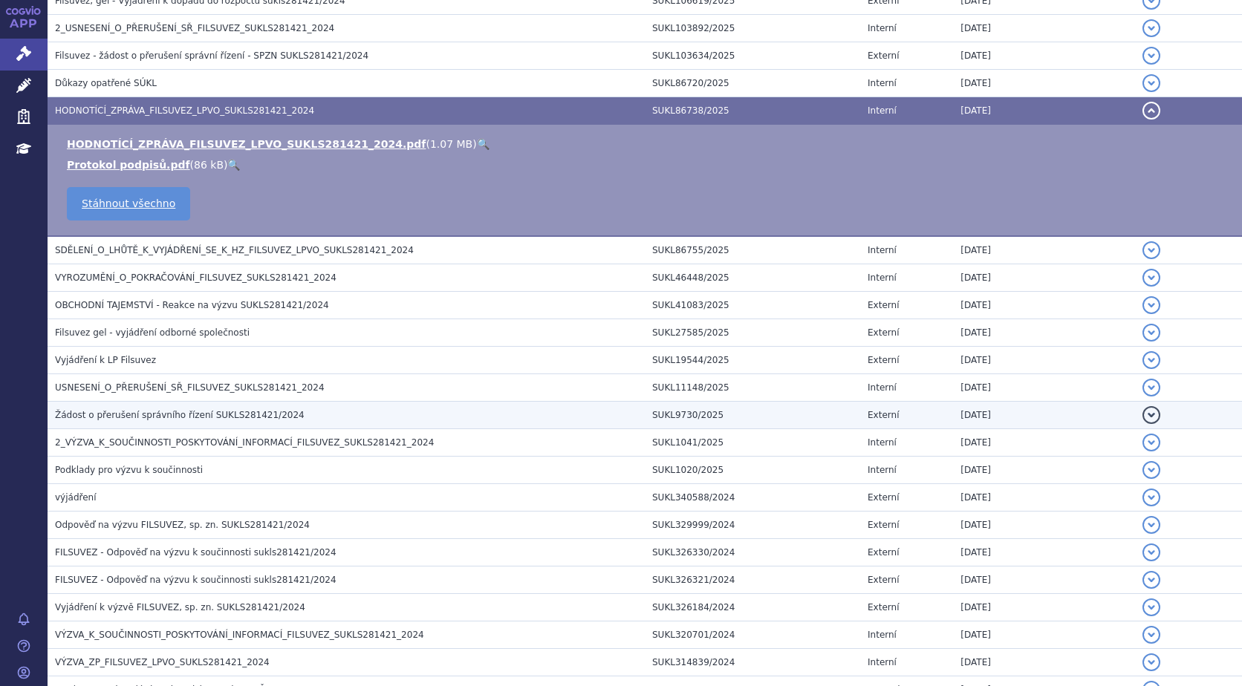
scroll to position [743, 0]
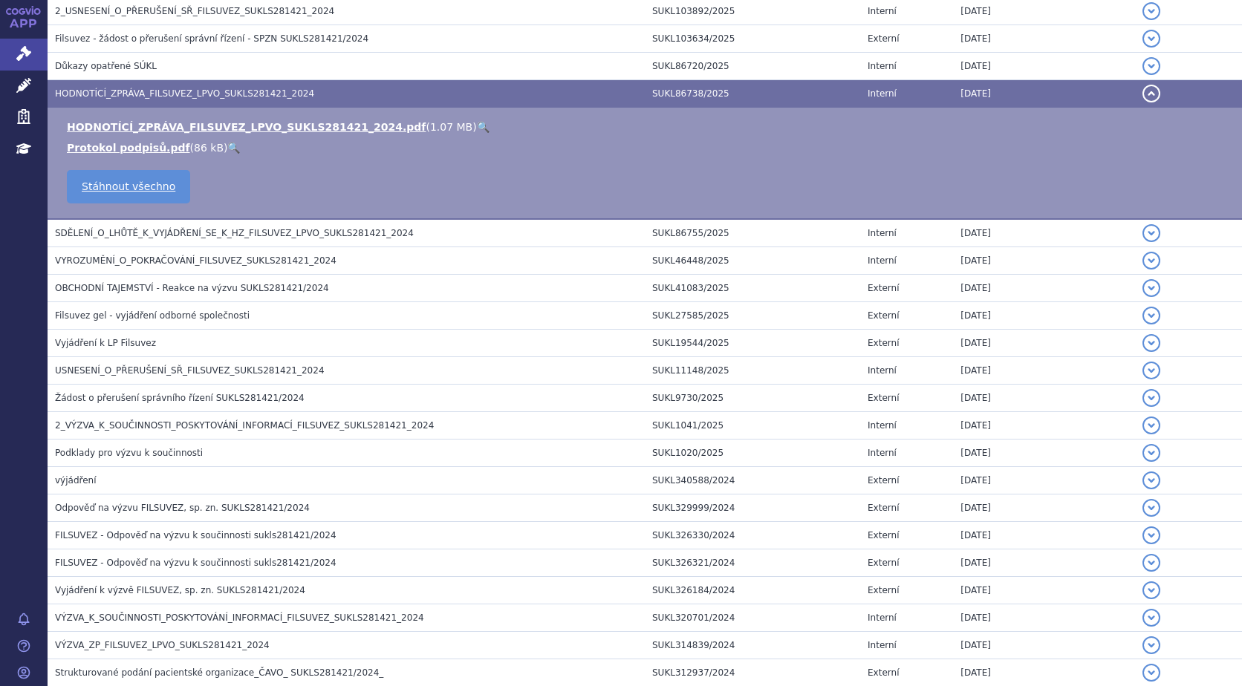
click at [477, 126] on link "🔍" at bounding box center [483, 127] width 13 height 12
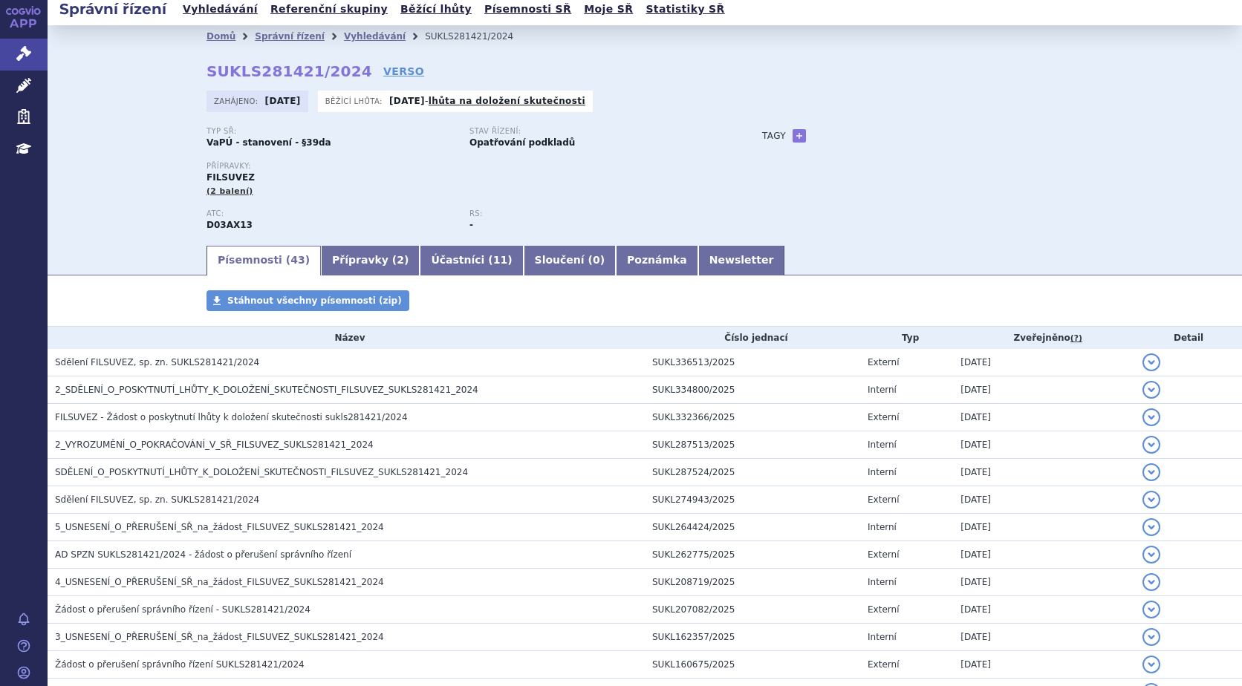
scroll to position [0, 0]
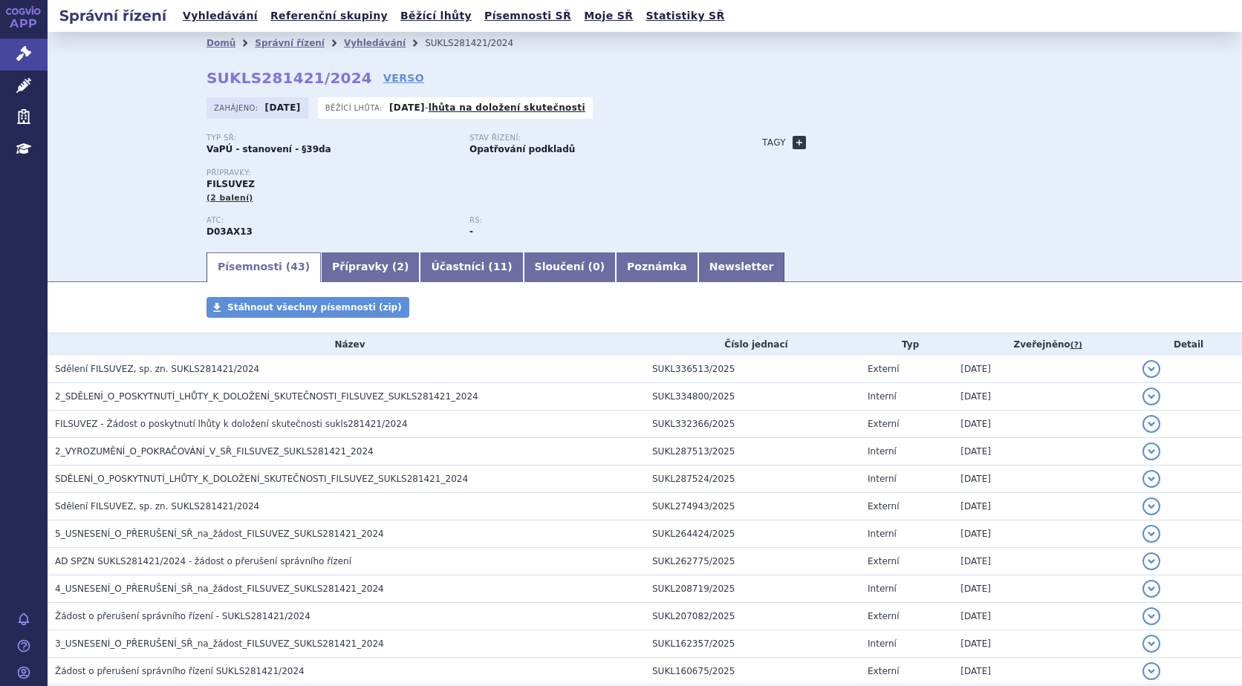
click at [793, 143] on link "+" at bounding box center [799, 142] width 13 height 13
click at [827, 142] on span at bounding box center [866, 142] width 107 height 19
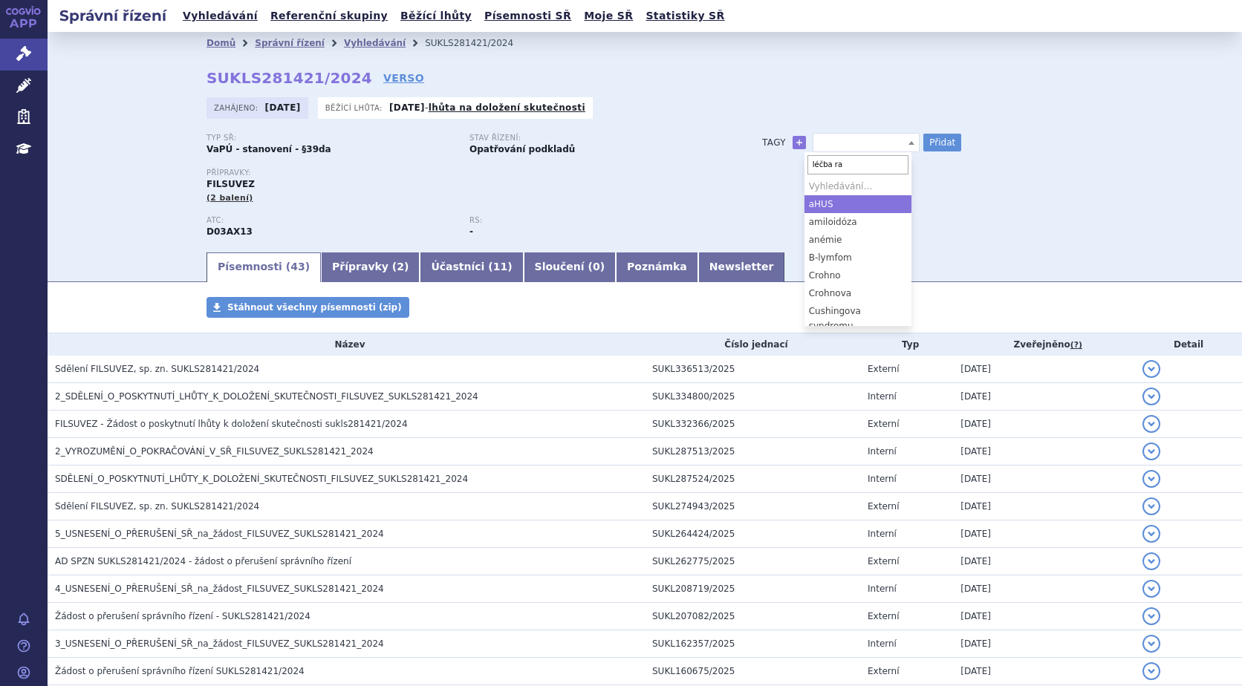
type input "léčba ran"
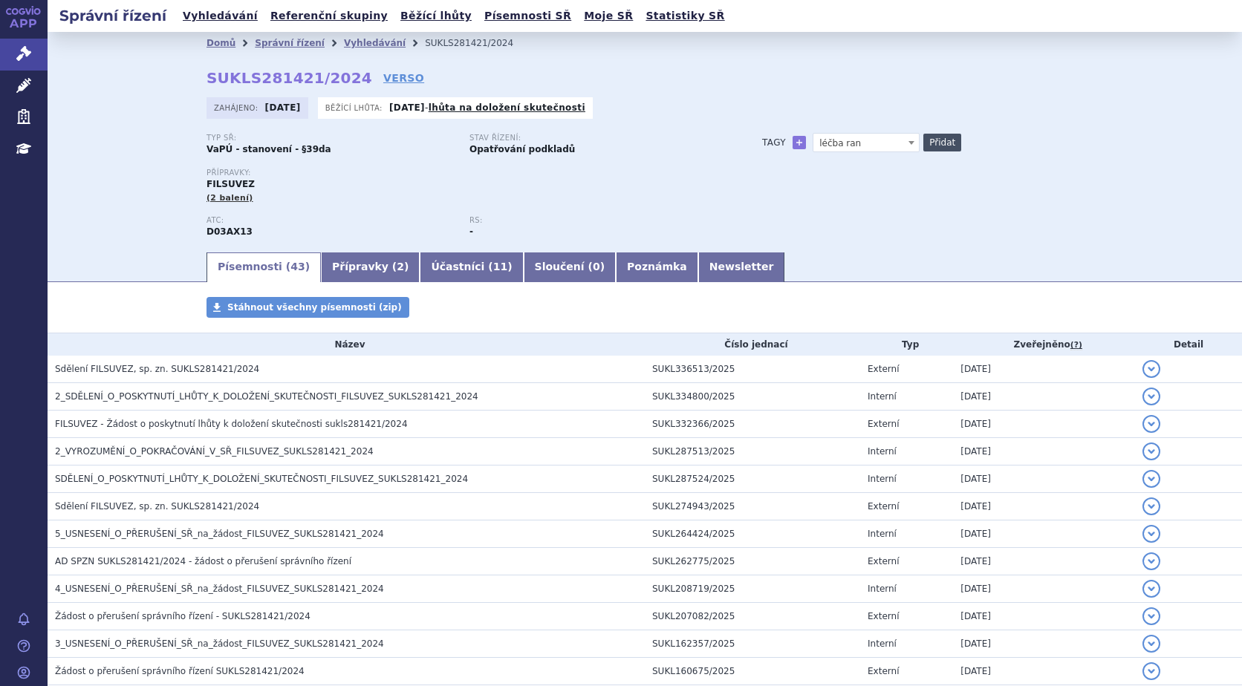
click at [935, 136] on button "Přidat" at bounding box center [942, 143] width 38 height 18
select select
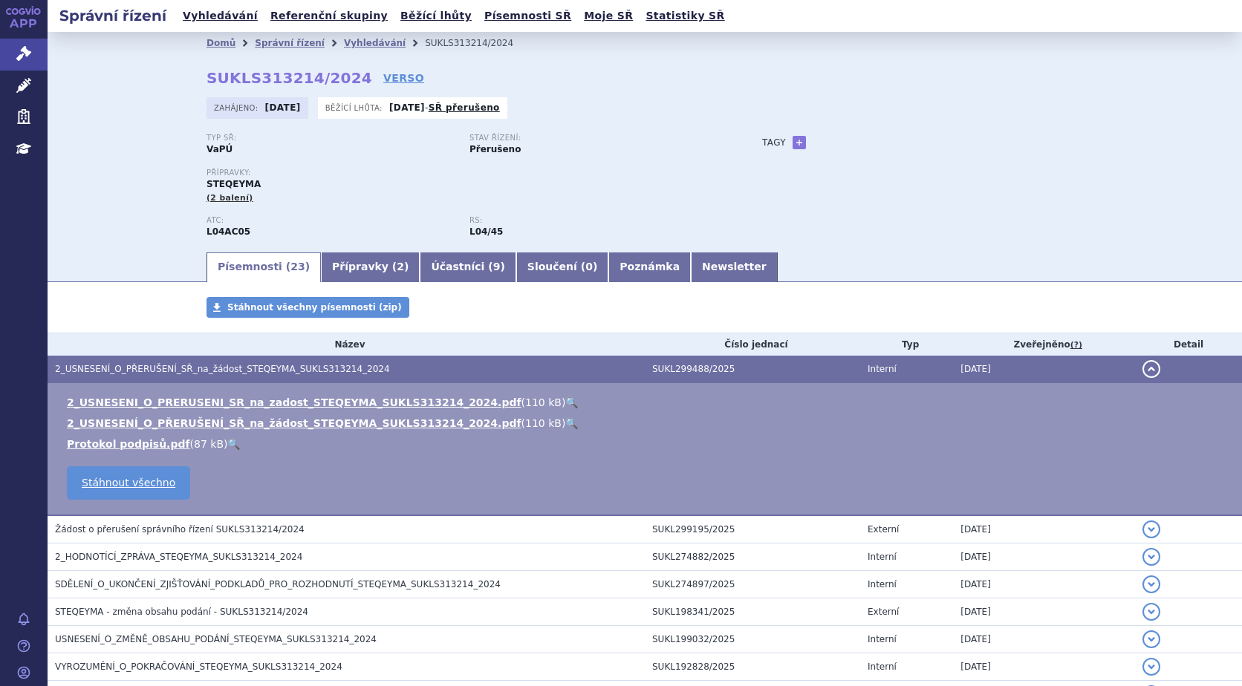
scroll to position [356, 0]
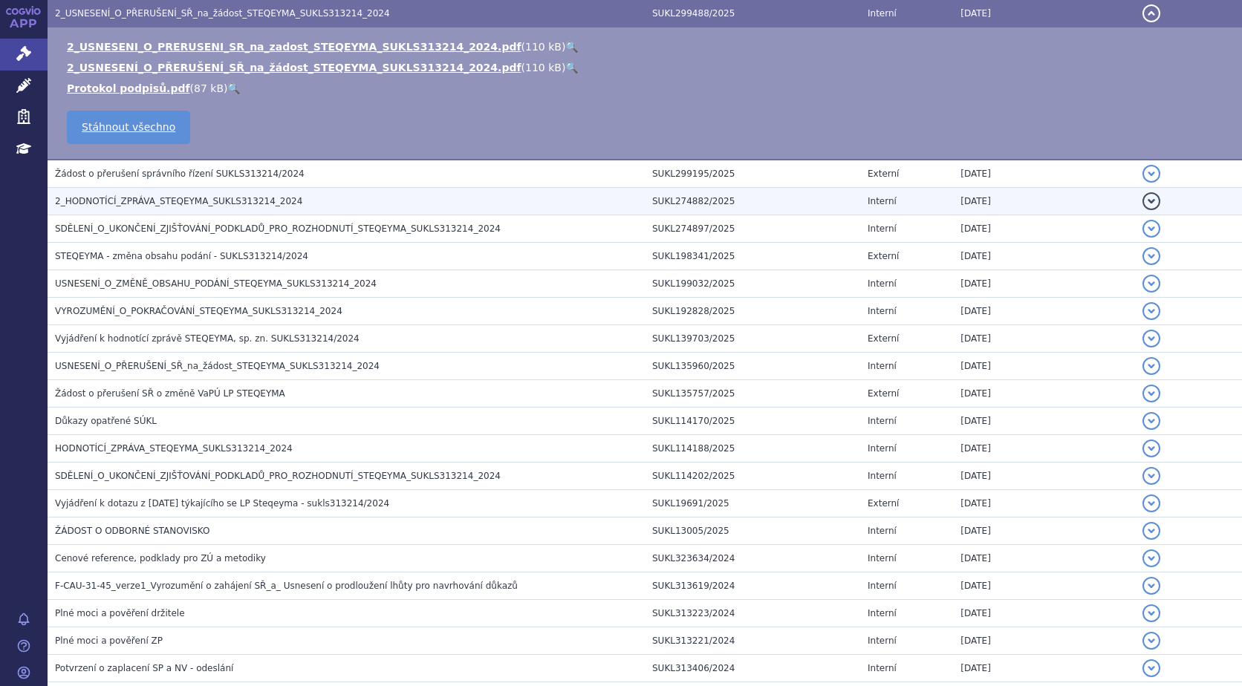
click at [262, 198] on span "2_HODNOTÍCÍ_ZPRÁVA_STEQEYMA_SUKLS313214_2024" at bounding box center [178, 201] width 247 height 10
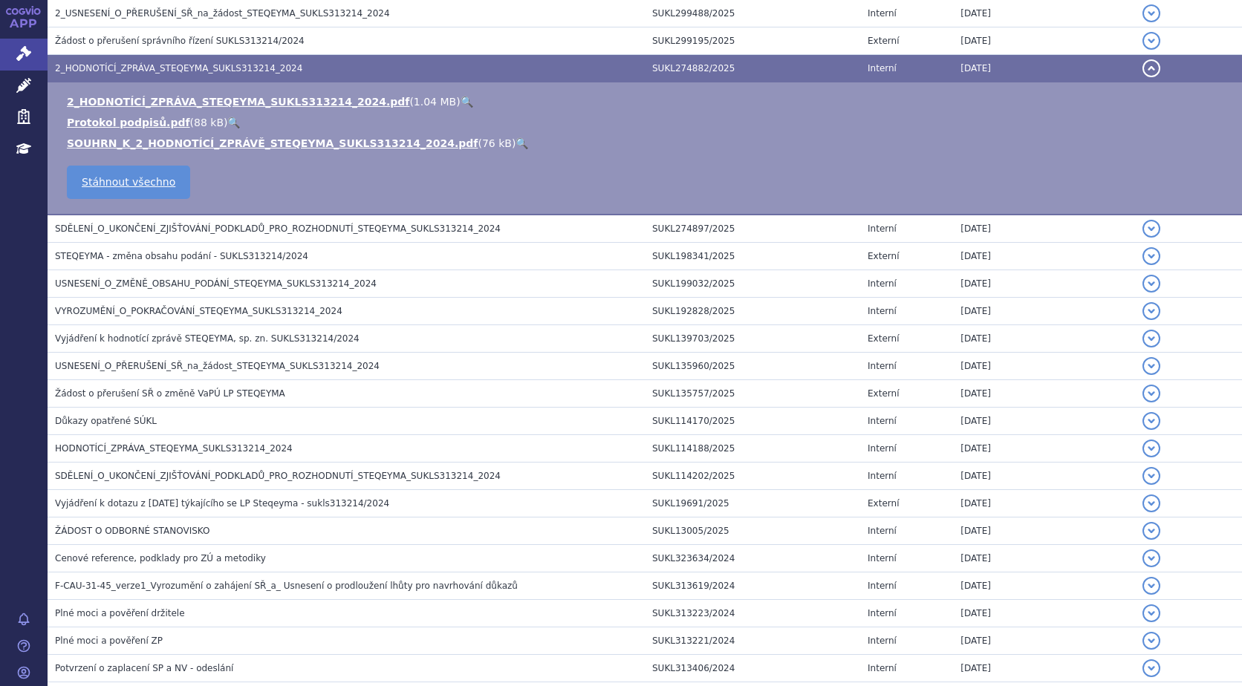
click at [461, 100] on link "🔍" at bounding box center [467, 102] width 13 height 12
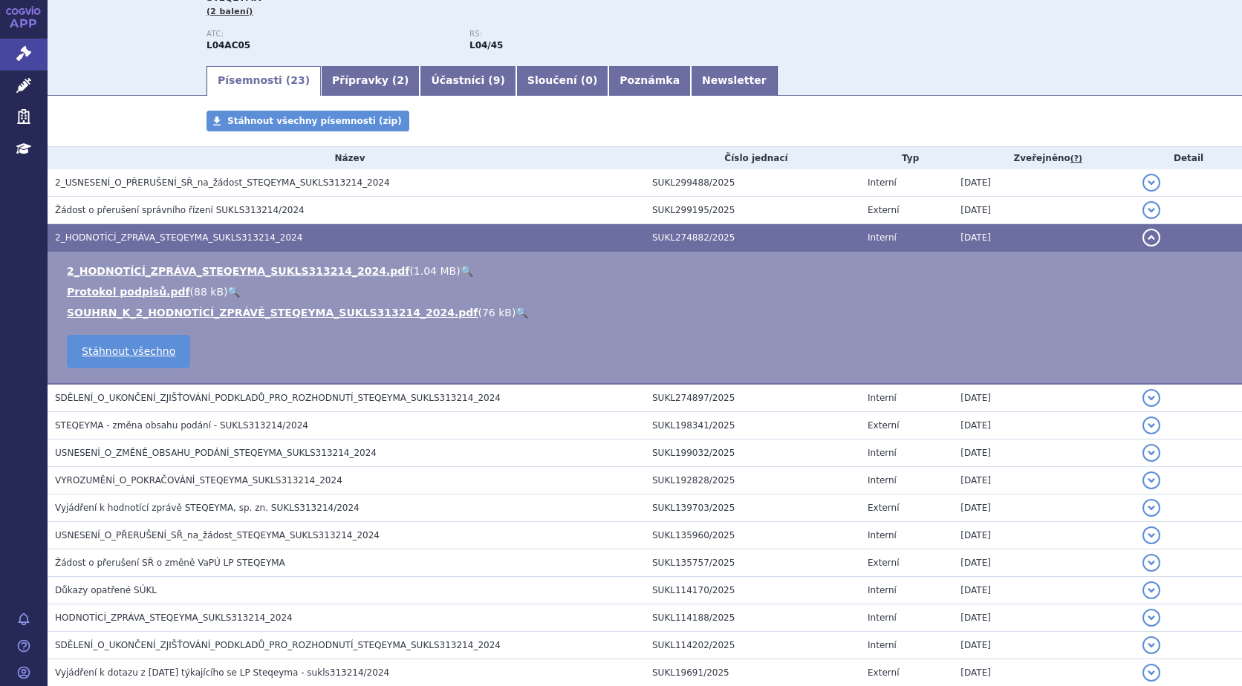
scroll to position [0, 0]
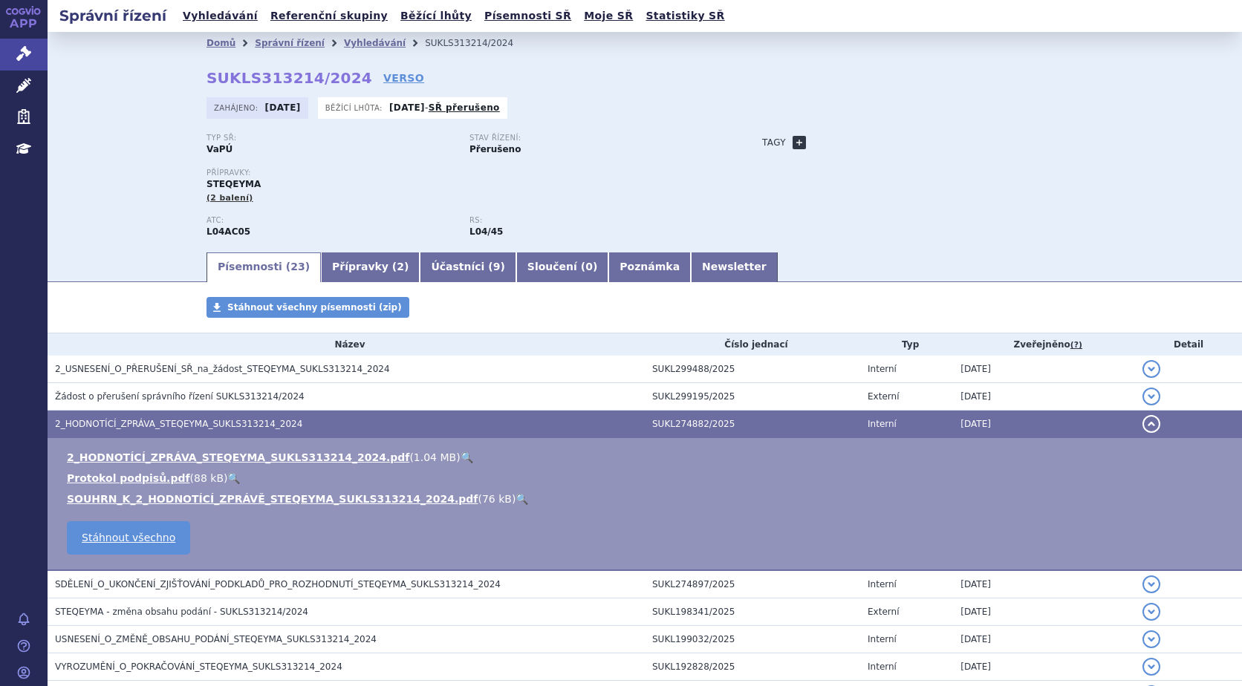
click at [793, 139] on link "+" at bounding box center [799, 142] width 13 height 13
click at [842, 137] on span at bounding box center [866, 142] width 107 height 19
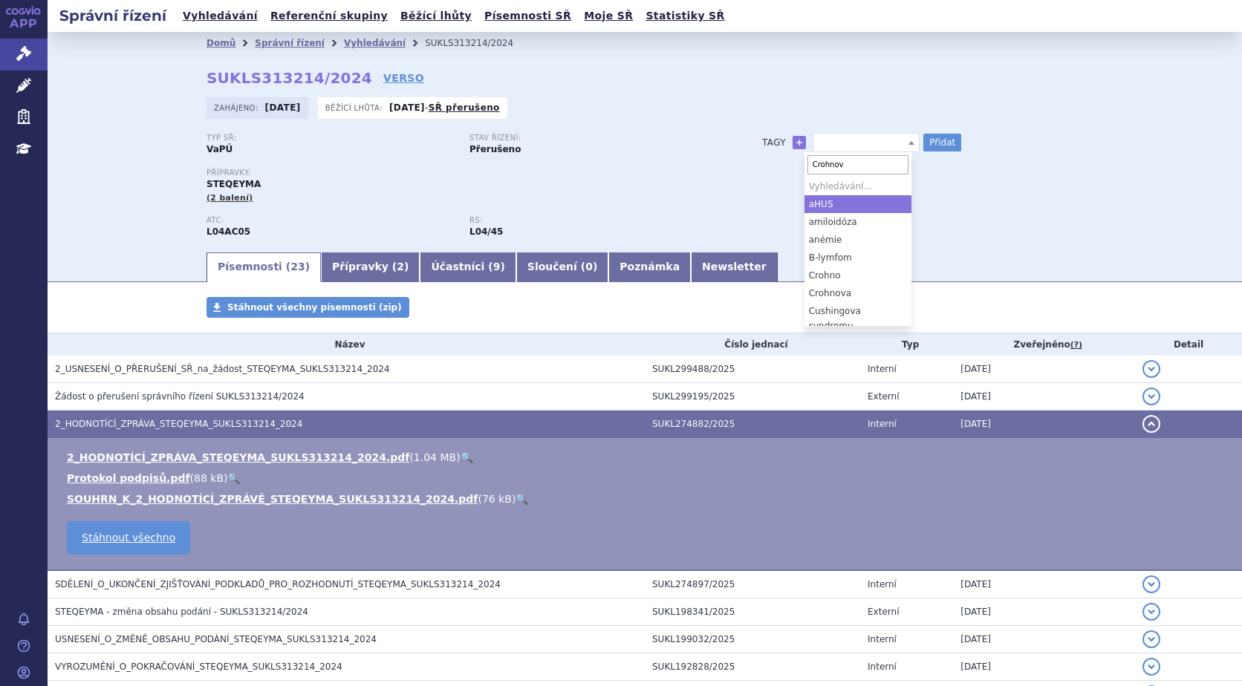
type input "Crohnova"
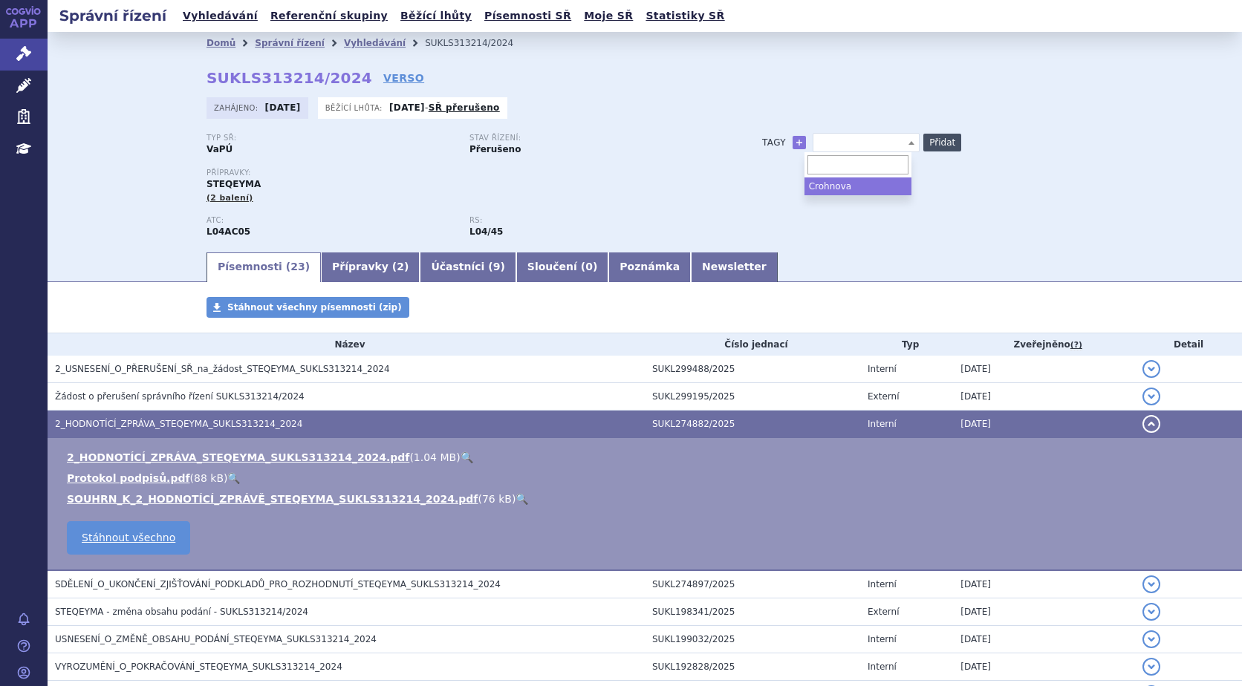
click at [934, 137] on button "Přidat" at bounding box center [942, 143] width 38 height 18
click at [841, 138] on span at bounding box center [866, 142] width 107 height 19
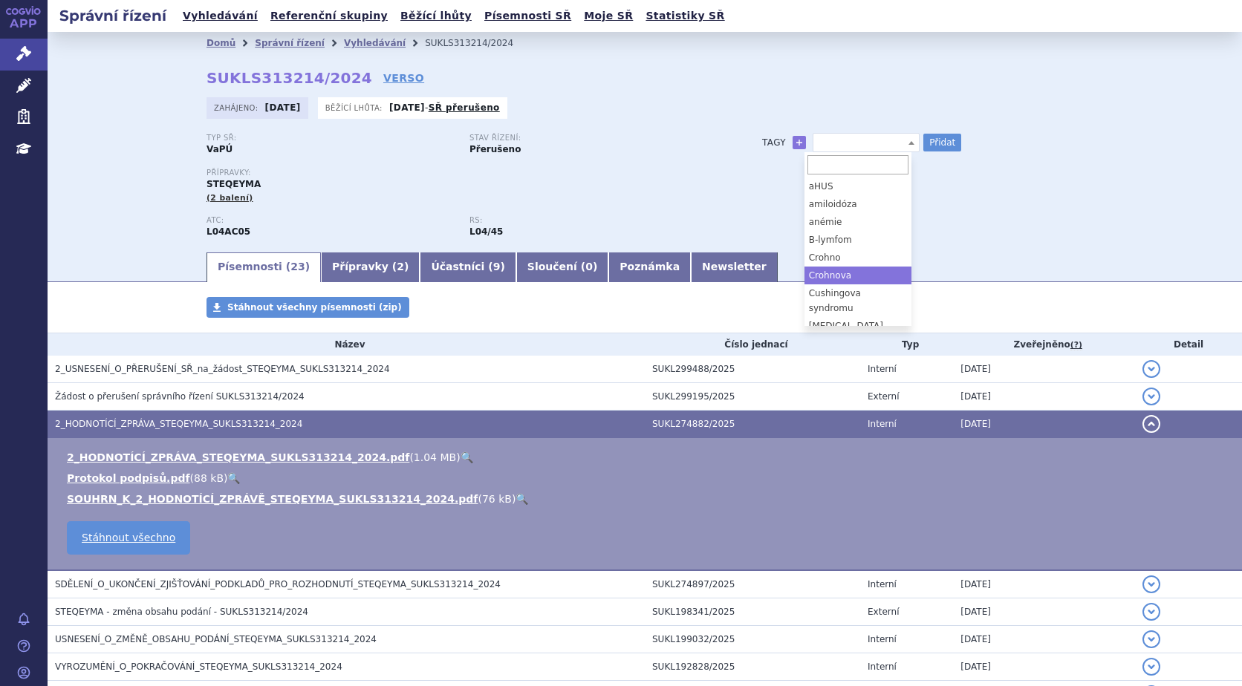
select select "Crohnova"
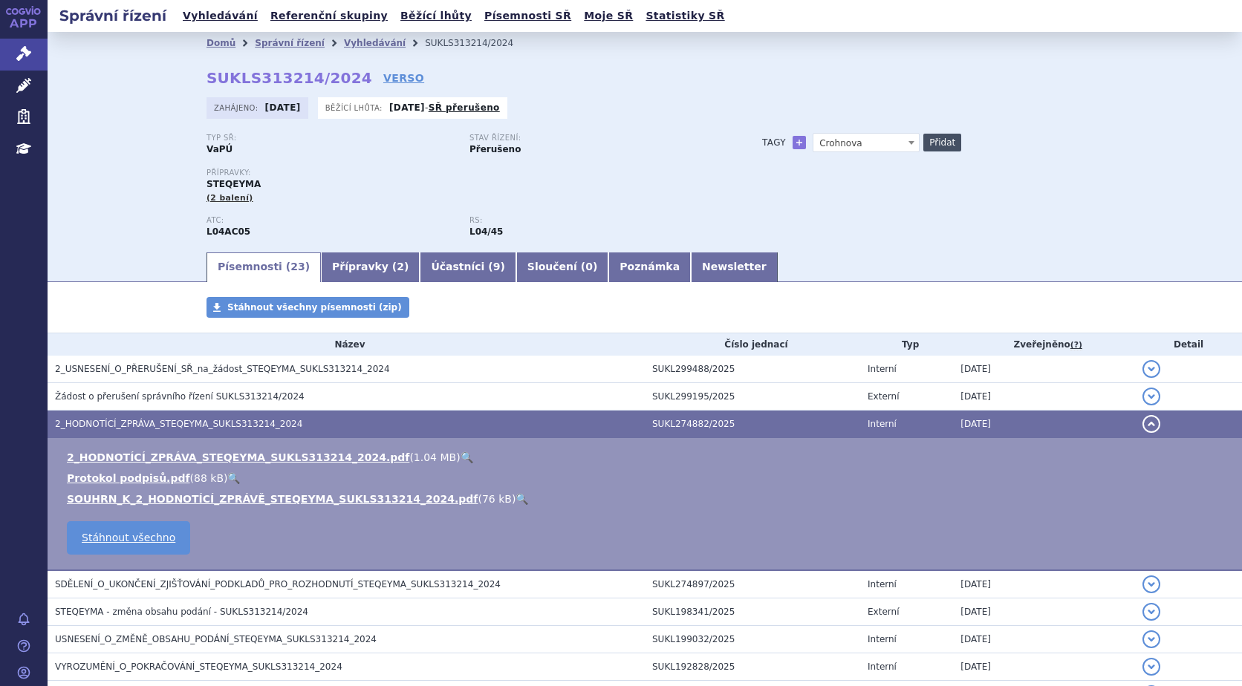
click at [936, 144] on button "Přidat" at bounding box center [942, 143] width 38 height 18
select select
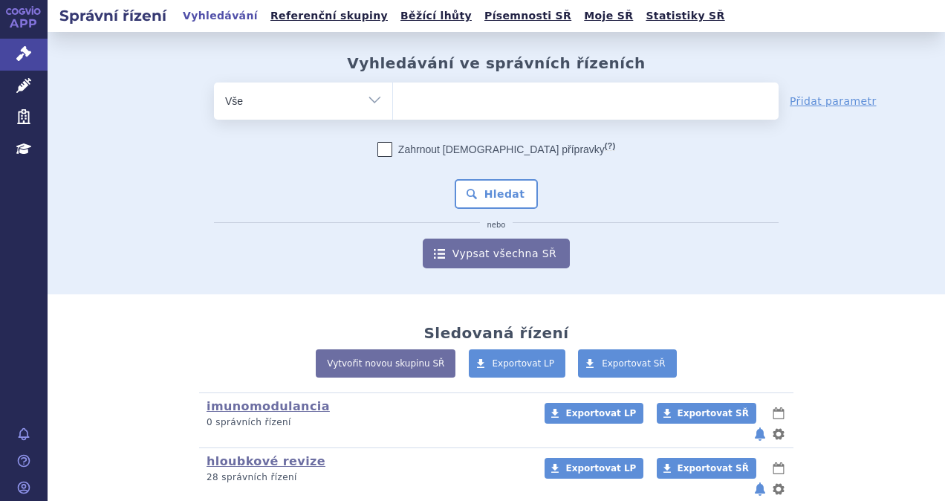
click at [423, 101] on ul at bounding box center [585, 97] width 385 height 31
click at [393, 101] on select at bounding box center [392, 100] width 1 height 37
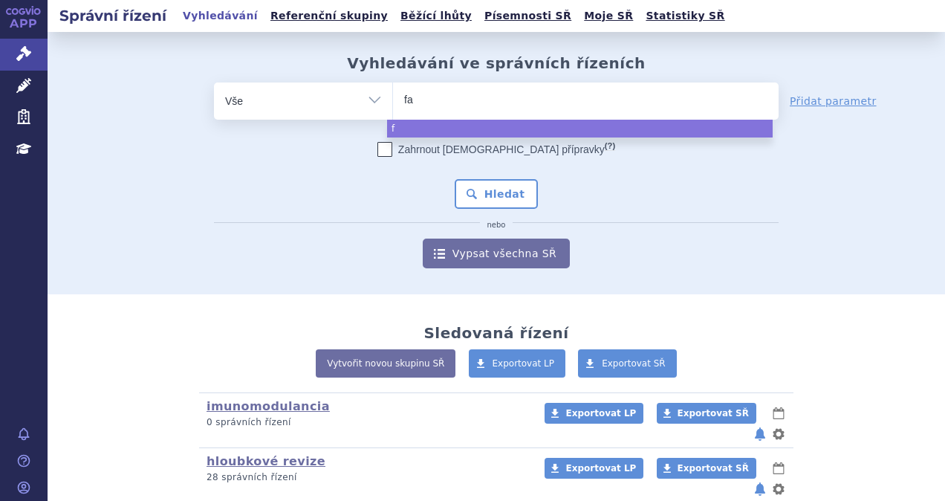
type input "fab"
type input "fabh"
type input "fabha"
type input "fabhal"
type input "fabhalt"
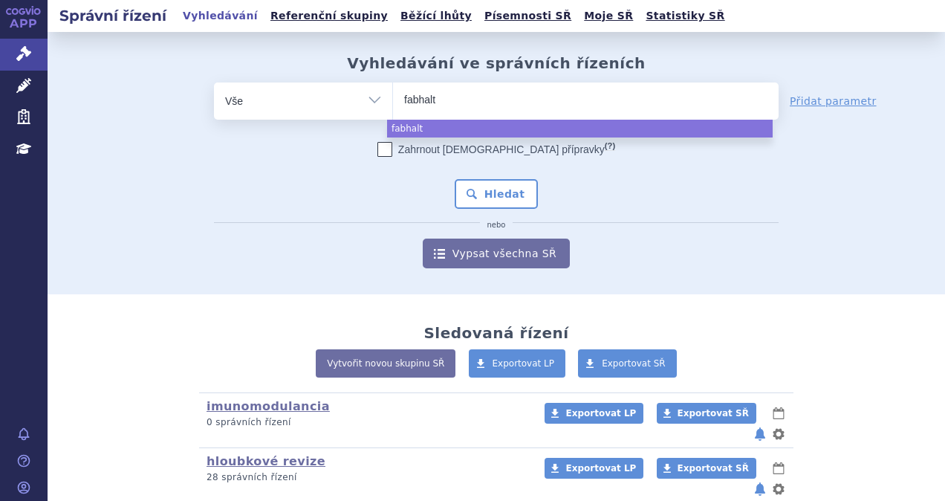
type input "fabhalta"
select select "fabhalta"
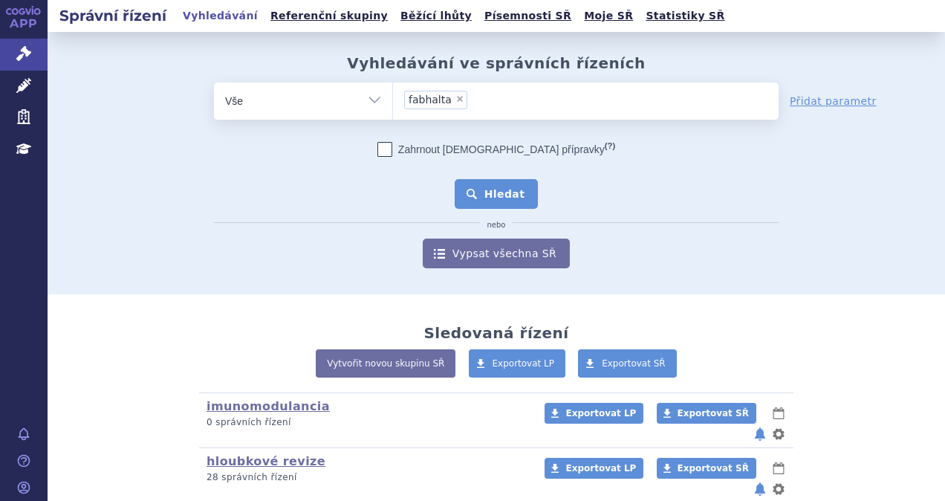
click at [484, 195] on button "Hledat" at bounding box center [497, 194] width 84 height 30
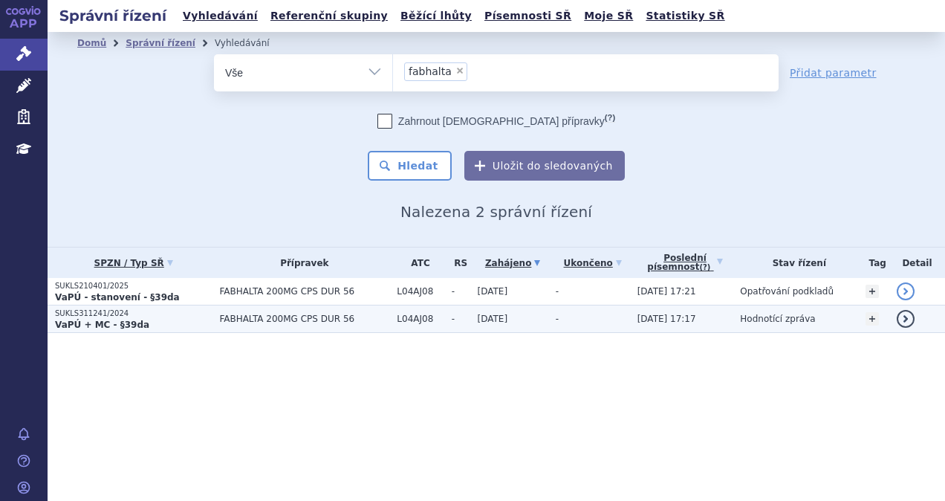
click at [123, 319] on strong "VaPÚ + MC - §39da" at bounding box center [102, 324] width 94 height 10
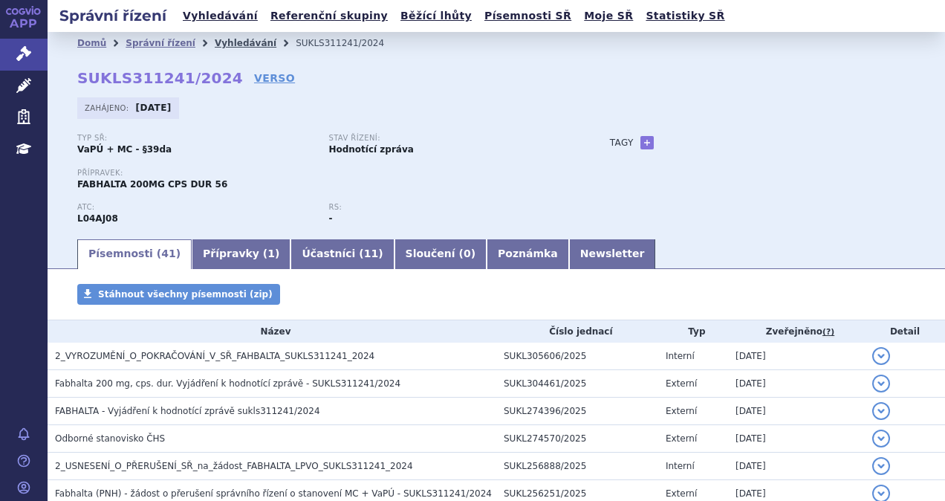
click at [216, 39] on link "Vyhledávání" at bounding box center [246, 43] width 62 height 10
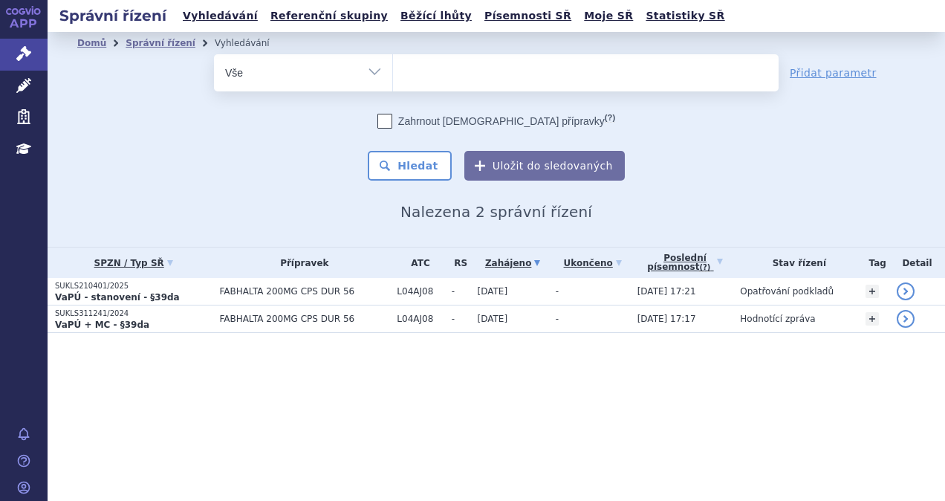
select select
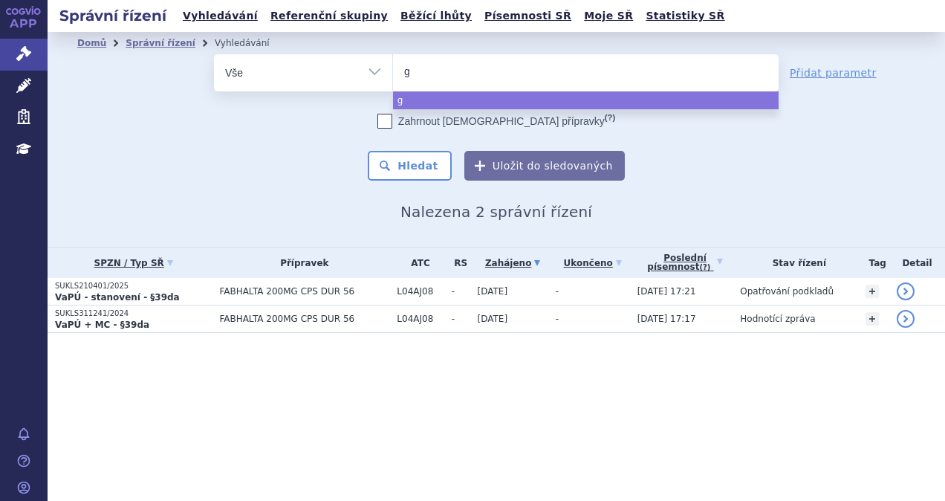
type input "gi"
type input "gil"
type input "gilen"
type input "gileny"
type input "gilenya"
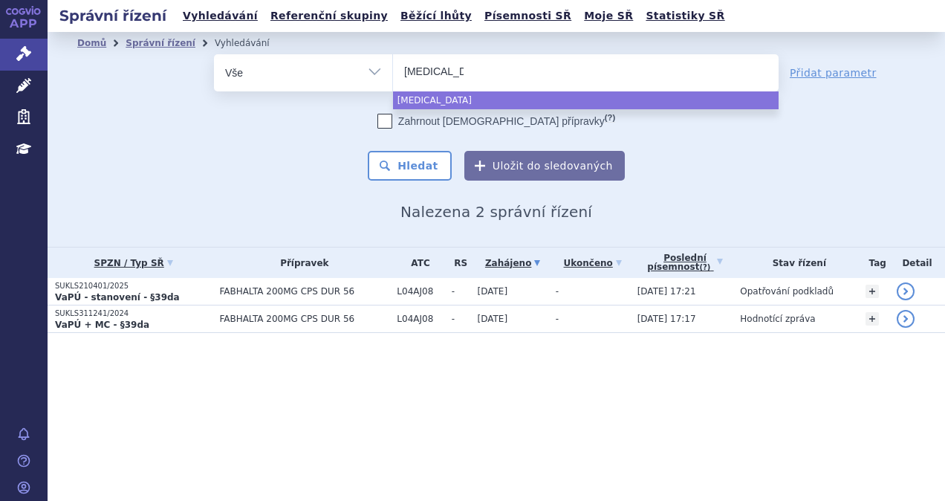
select select "gilenya"
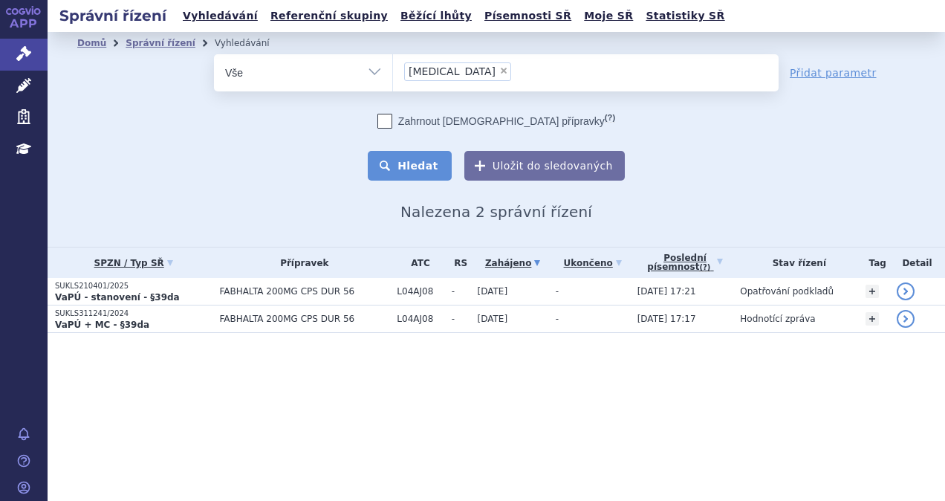
click at [422, 156] on button "Hledat" at bounding box center [410, 166] width 84 height 30
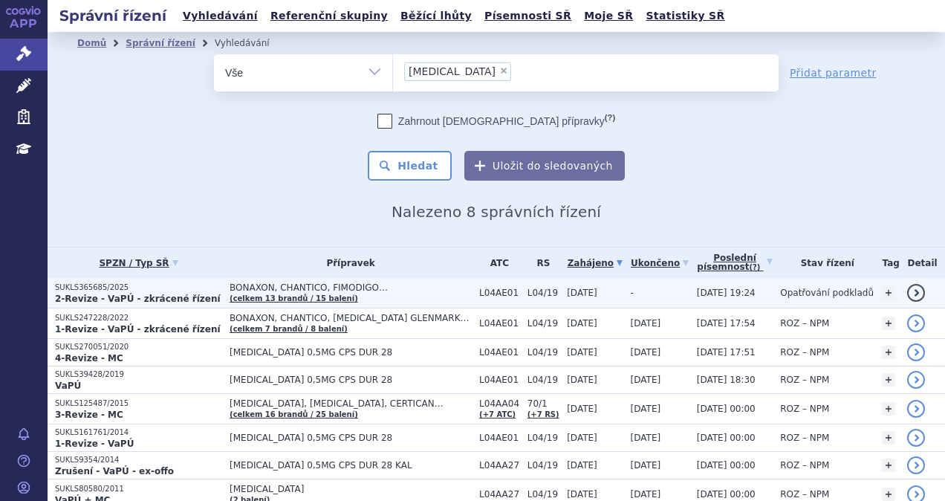
click at [169, 291] on p "SUKLS365685/2025" at bounding box center [138, 287] width 167 height 10
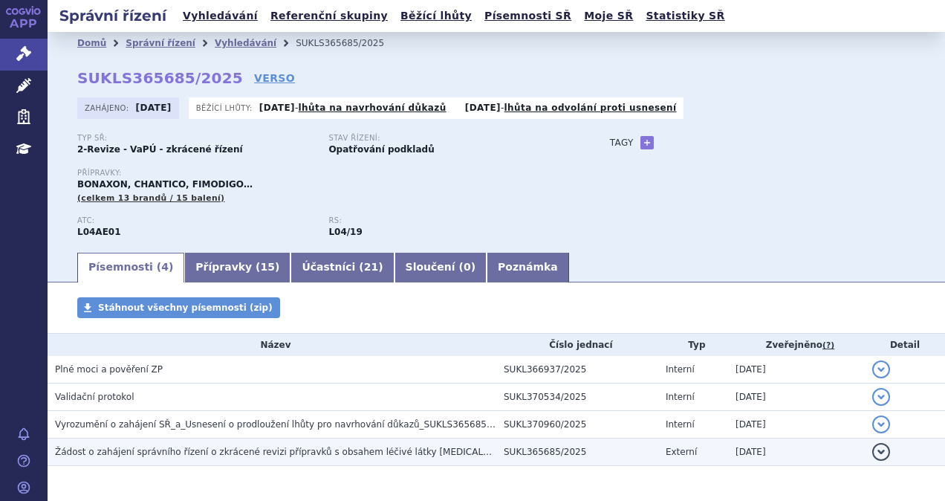
click at [140, 453] on span "Žádost o zahájení správního řízení o zkrácené revizi přípravků s obsahem léčivé…" at bounding box center [318, 451] width 527 height 10
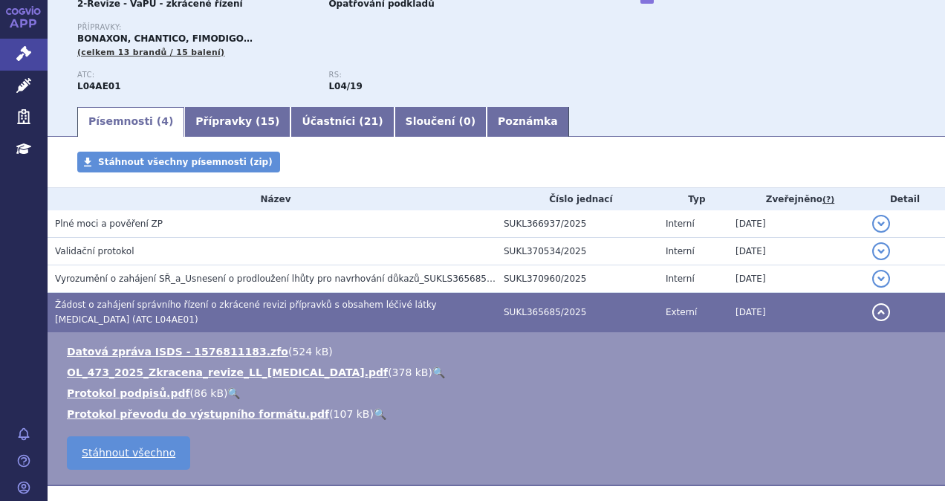
scroll to position [149, 0]
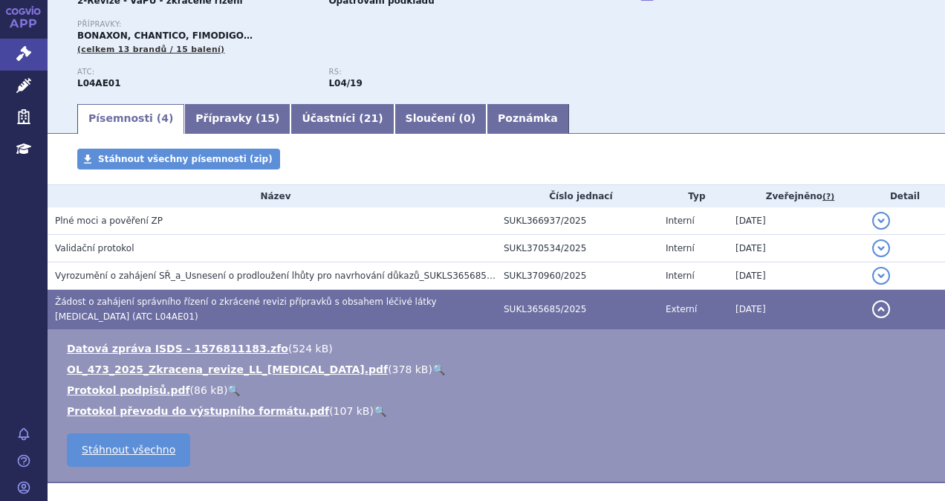
click at [432, 363] on link "🔍" at bounding box center [438, 369] width 13 height 12
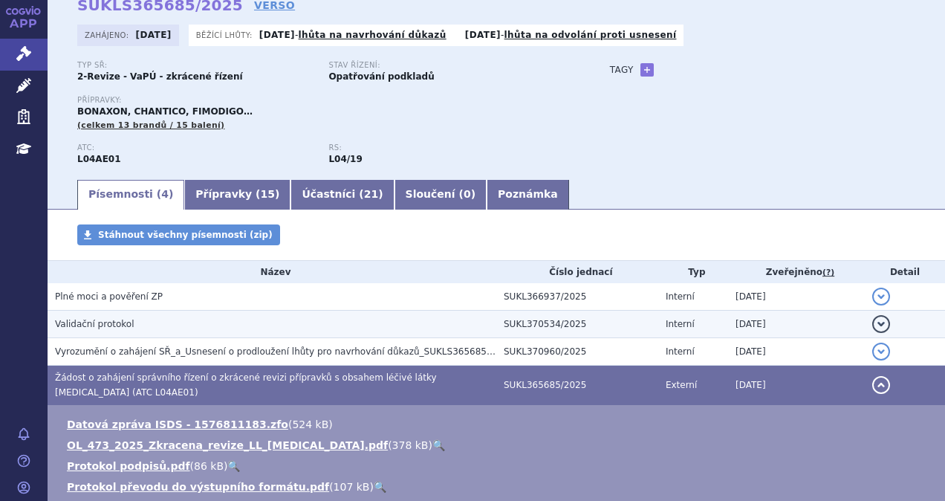
scroll to position [0, 0]
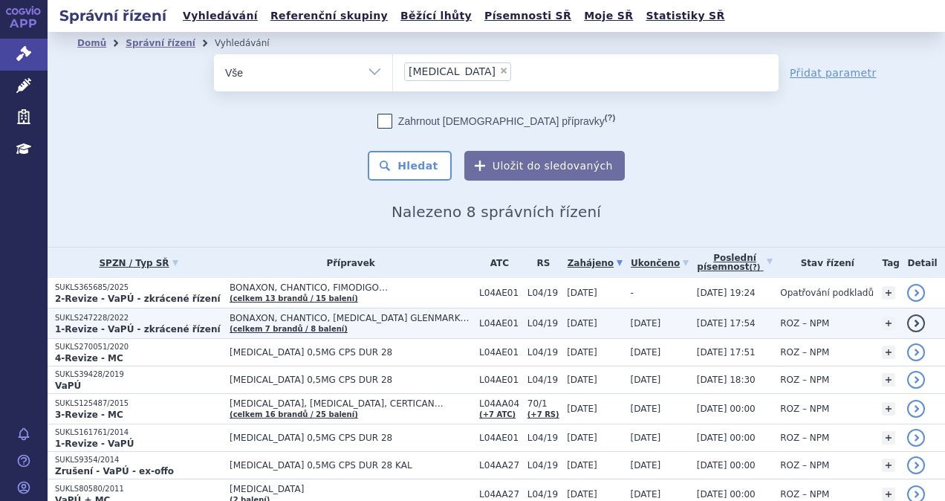
scroll to position [65, 0]
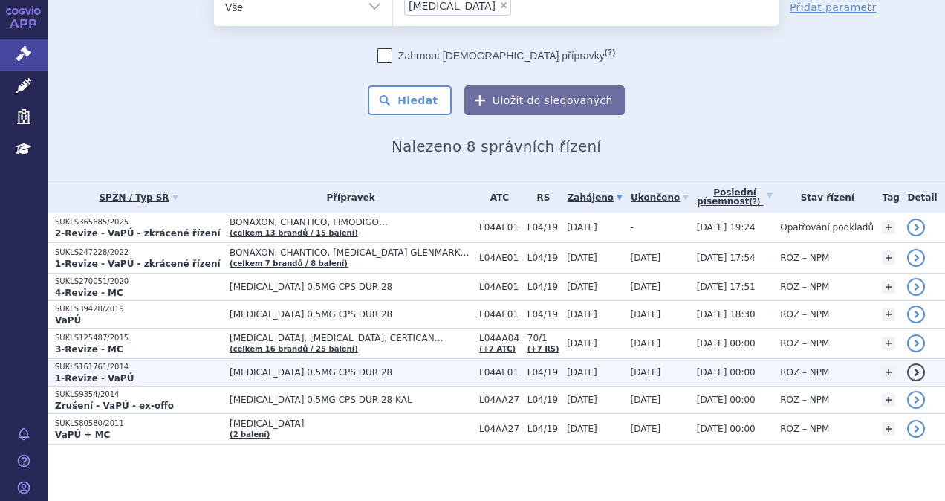
click at [253, 371] on span "[MEDICAL_DATA] 0,5MG CPS DUR 28" at bounding box center [351, 372] width 242 height 10
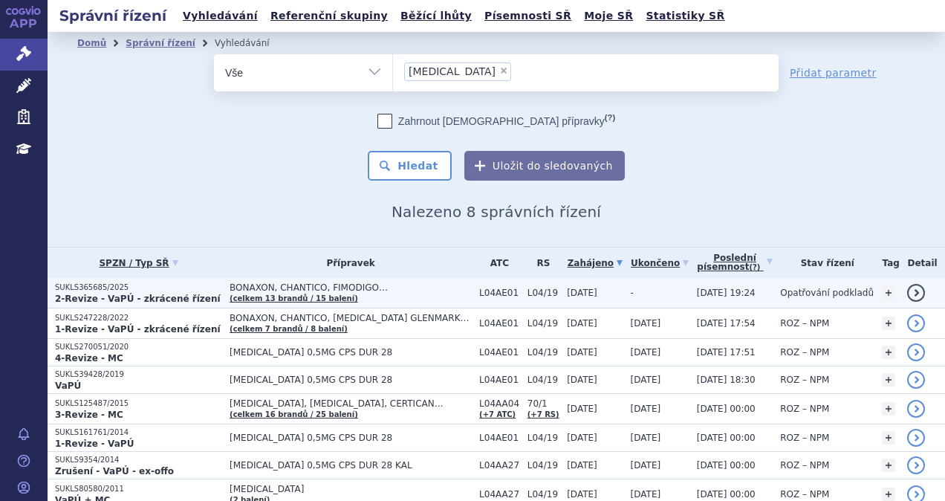
click at [87, 296] on strong "2-Revize - VaPÚ - zkrácené řízení" at bounding box center [138, 298] width 166 height 10
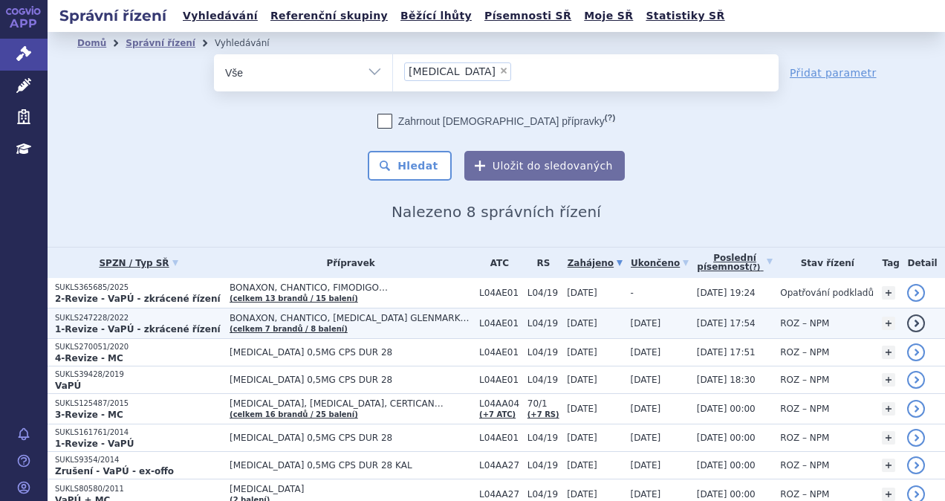
click at [134, 317] on p "SUKLS247228/2022" at bounding box center [138, 318] width 167 height 10
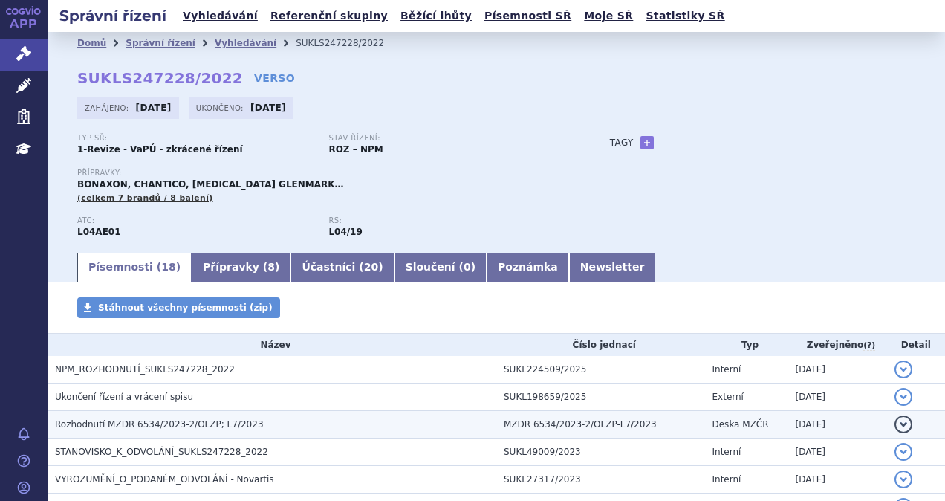
scroll to position [74, 0]
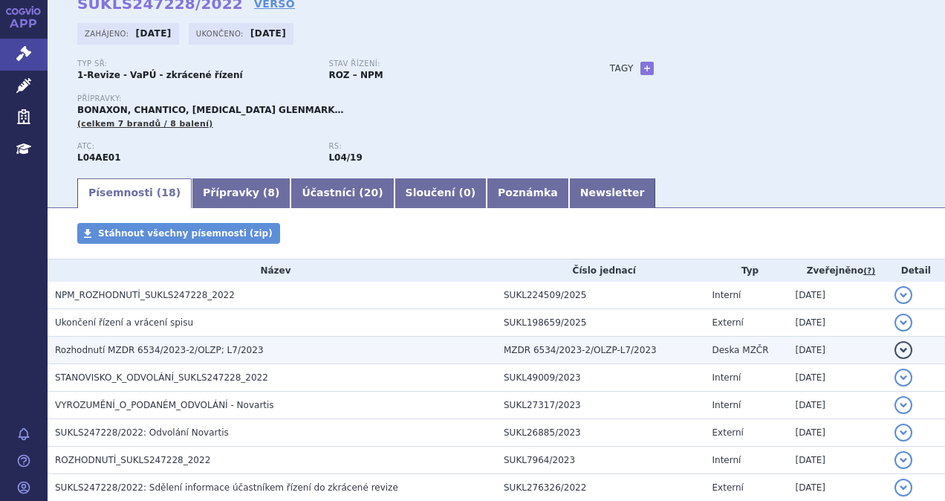
click at [146, 345] on span "Rozhodnutí MZDR 6534/2023-2/OLZP; L7/2023" at bounding box center [159, 350] width 209 height 10
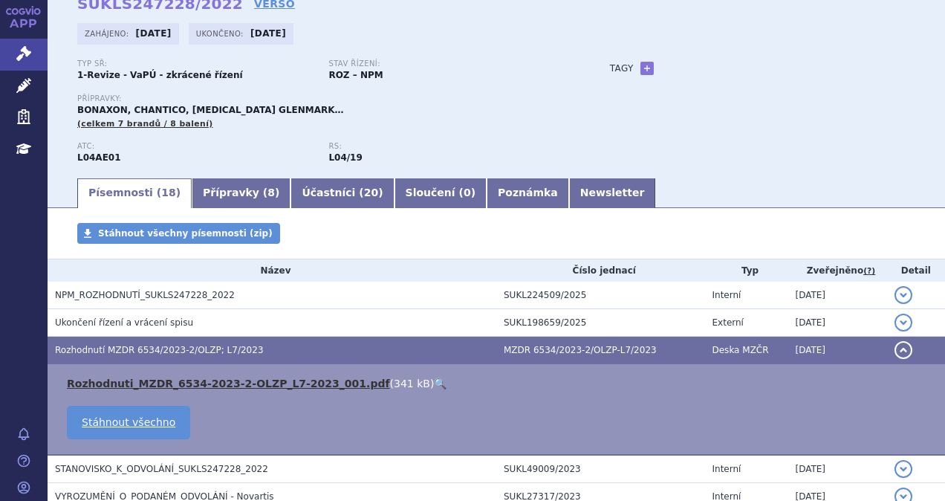
click at [218, 382] on link "Rozhodnuti_MZDR_6534-2023-2-OLZP_L7-2023_001.pdf" at bounding box center [228, 383] width 323 height 12
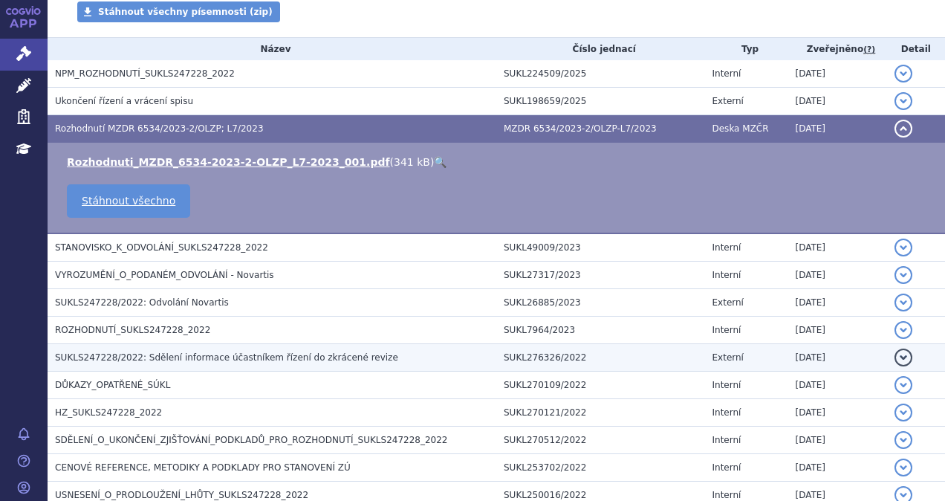
scroll to position [297, 0]
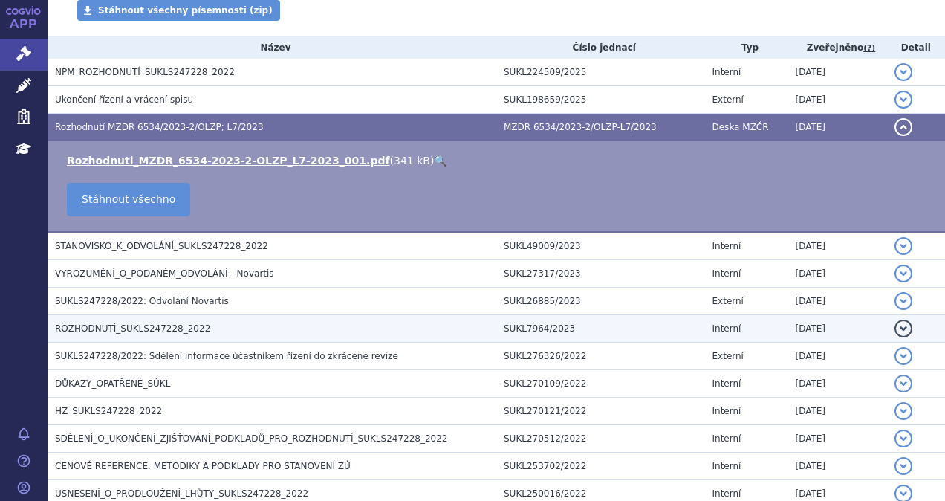
click at [160, 336] on td "ROZHODNUTÍ_SUKLS247228_2022" at bounding box center [272, 328] width 449 height 27
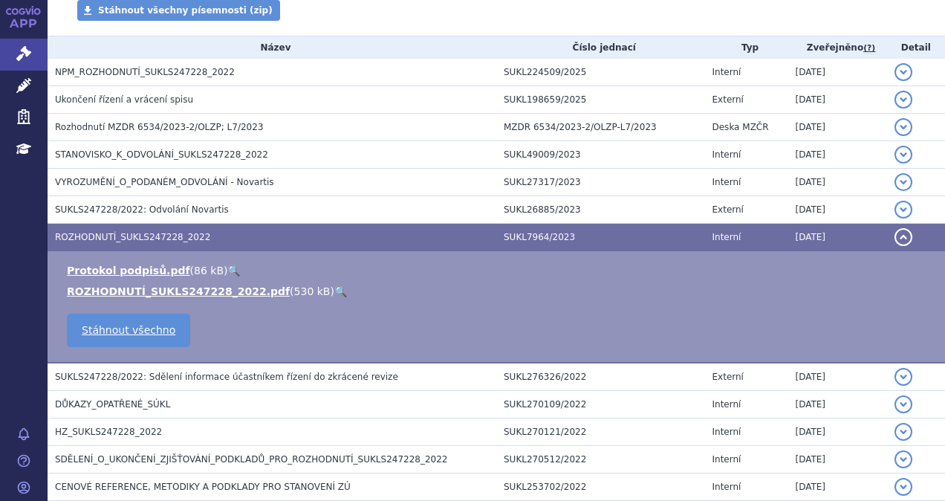
click at [334, 287] on link "🔍" at bounding box center [340, 291] width 13 height 12
